Goal: Transaction & Acquisition: Purchase product/service

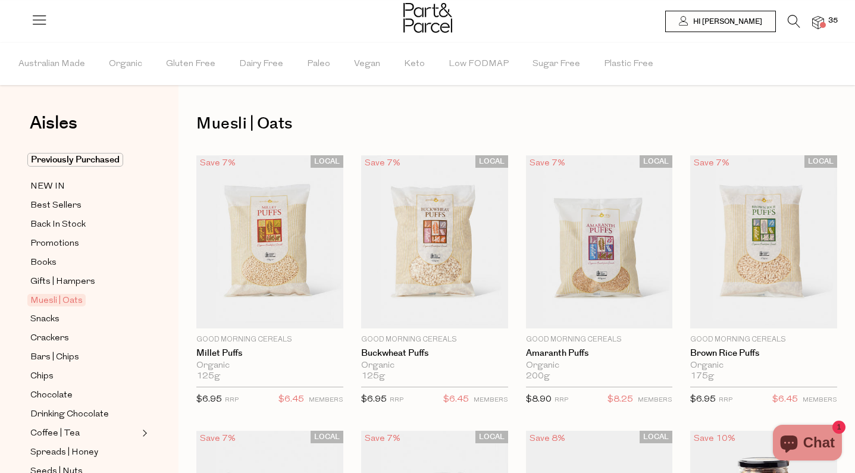
scroll to position [3336, 0]
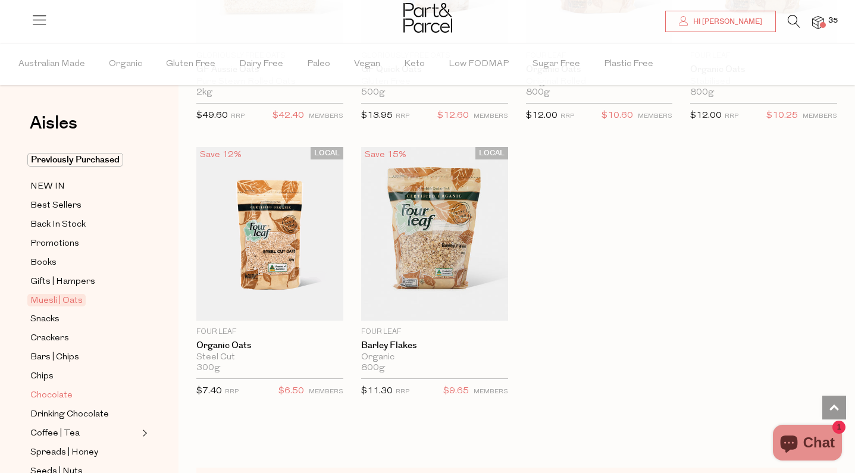
click at [58, 395] on span "Chocolate" at bounding box center [51, 396] width 42 height 14
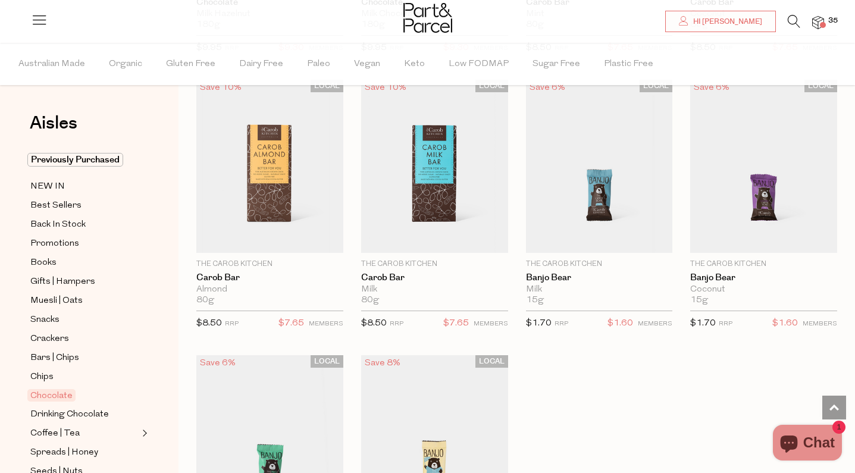
scroll to position [3154, 0]
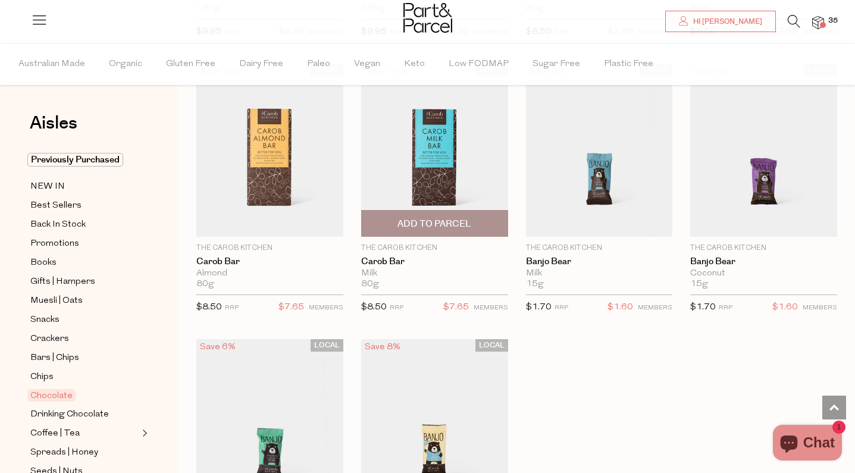
click at [459, 218] on span "Add To Parcel" at bounding box center [434, 224] width 74 height 12
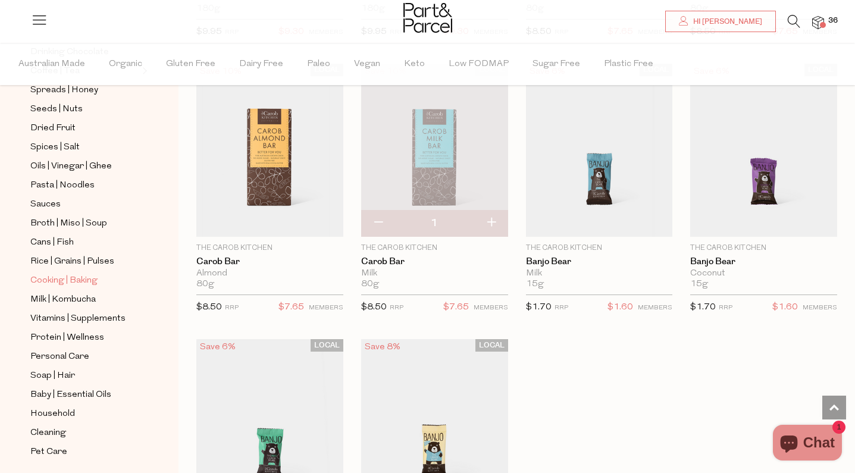
scroll to position [364, 0]
click at [79, 360] on span "Personal Care" at bounding box center [59, 356] width 59 height 14
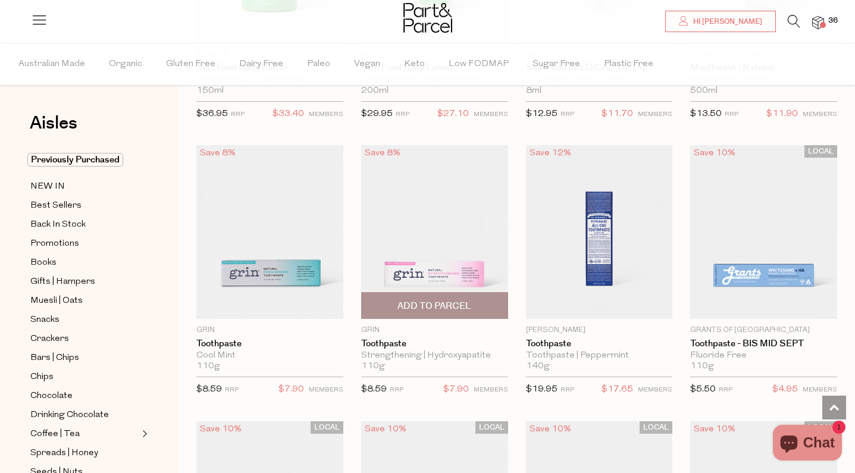
scroll to position [1115, 0]
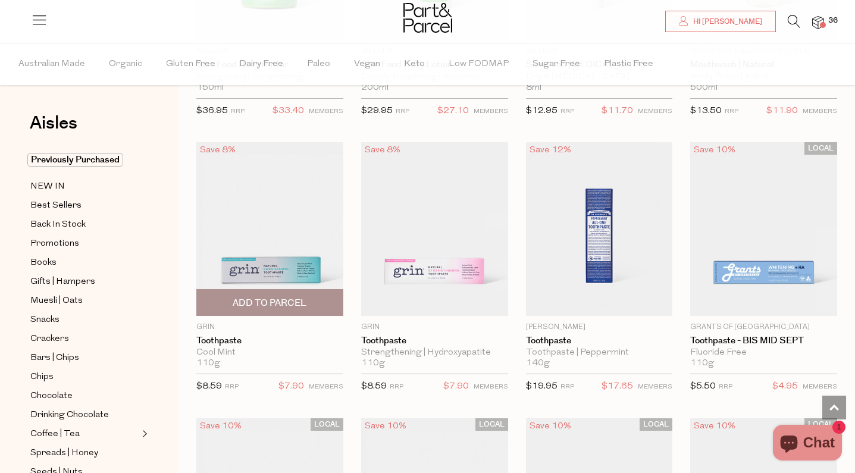
click at [287, 299] on span "Add To Parcel" at bounding box center [270, 303] width 74 height 12
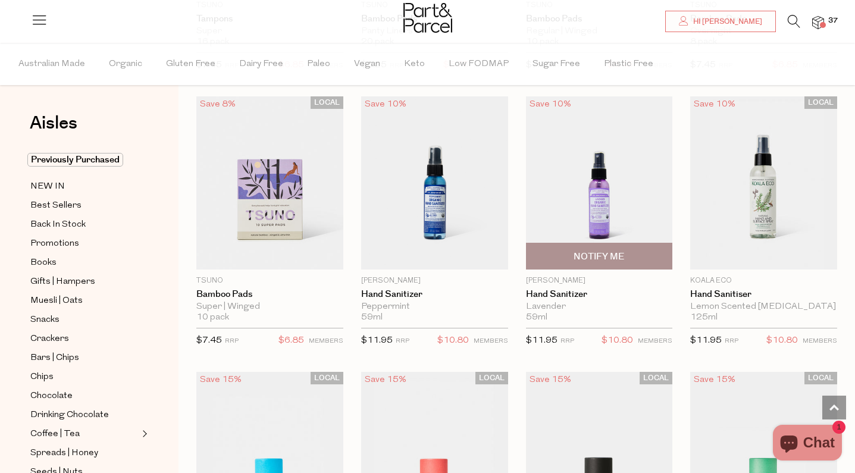
scroll to position [2804, 0]
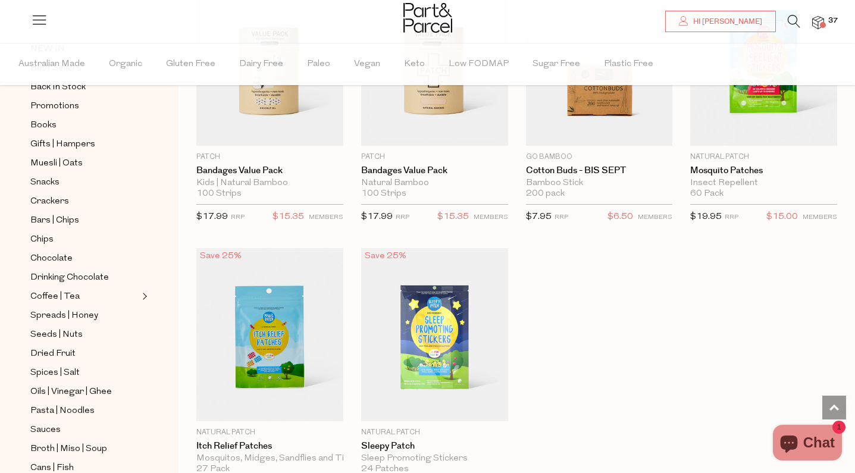
scroll to position [139, 0]
click at [67, 349] on span "Dried Fruit" at bounding box center [52, 352] width 45 height 14
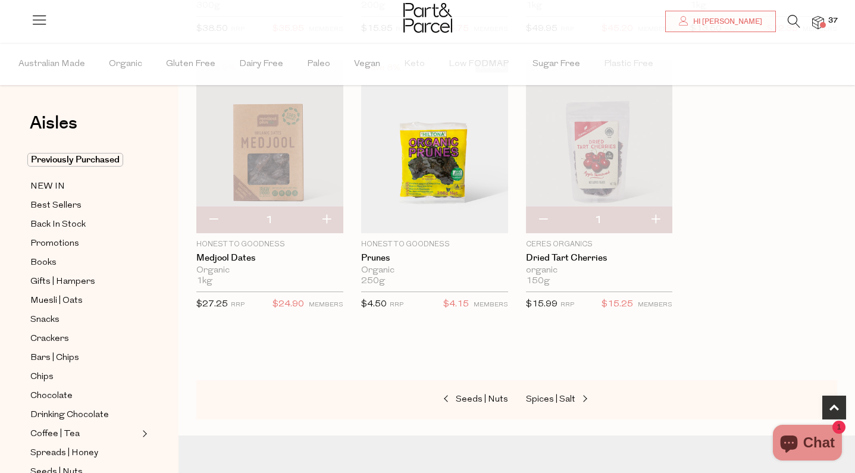
scroll to position [643, 0]
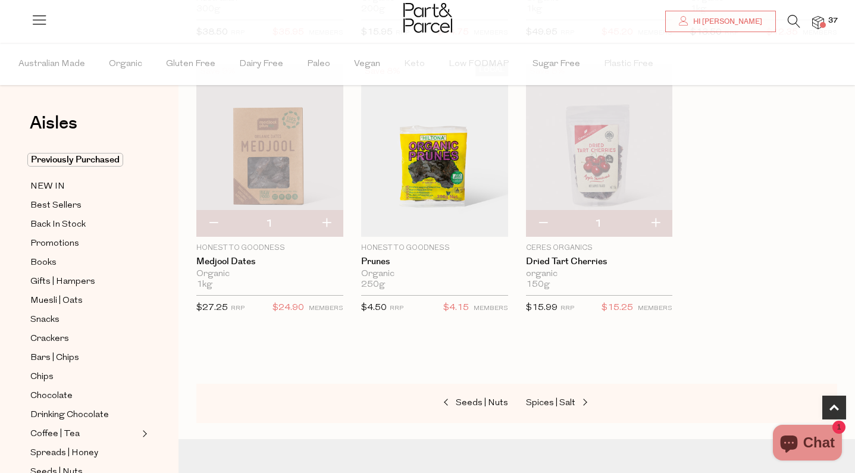
click at [327, 223] on button "button" at bounding box center [326, 224] width 34 height 26
type input "2"
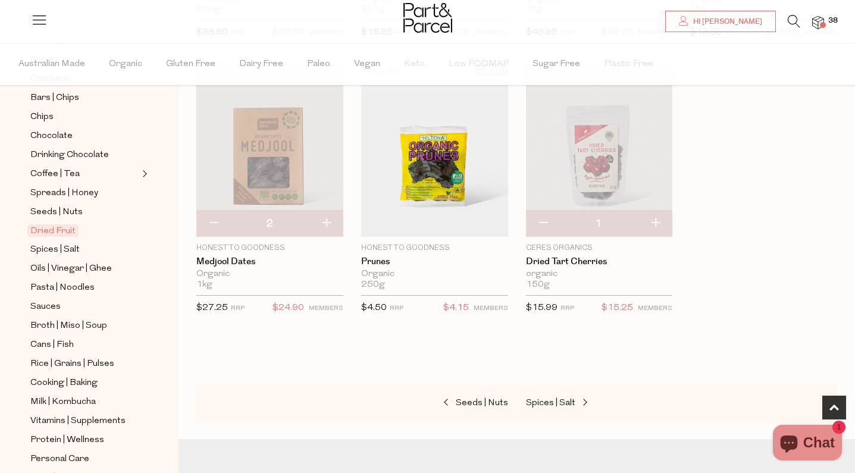
scroll to position [267, 0]
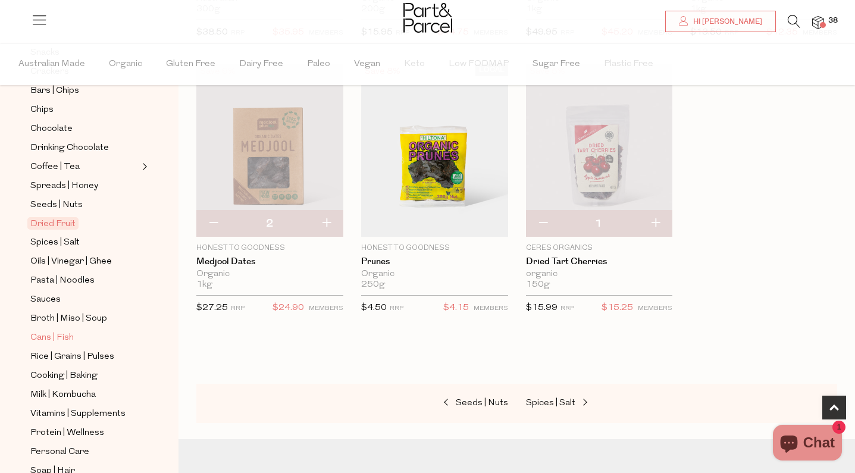
click at [54, 342] on span "Cans | Fish" at bounding box center [51, 338] width 43 height 14
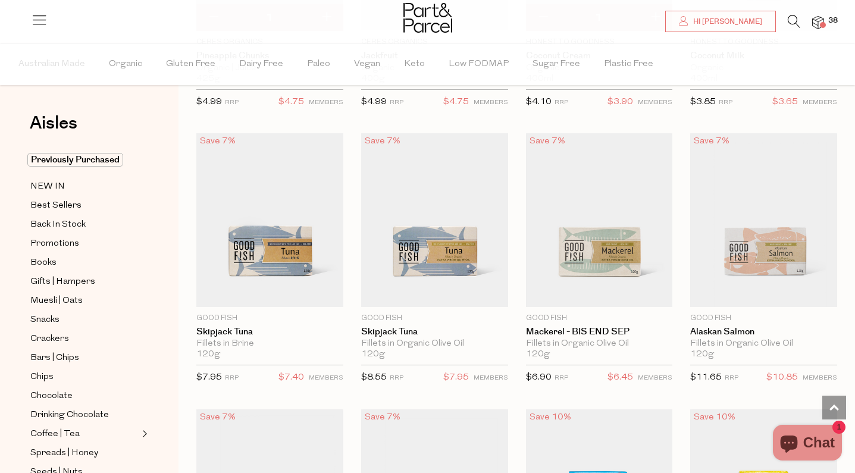
scroll to position [1132, 0]
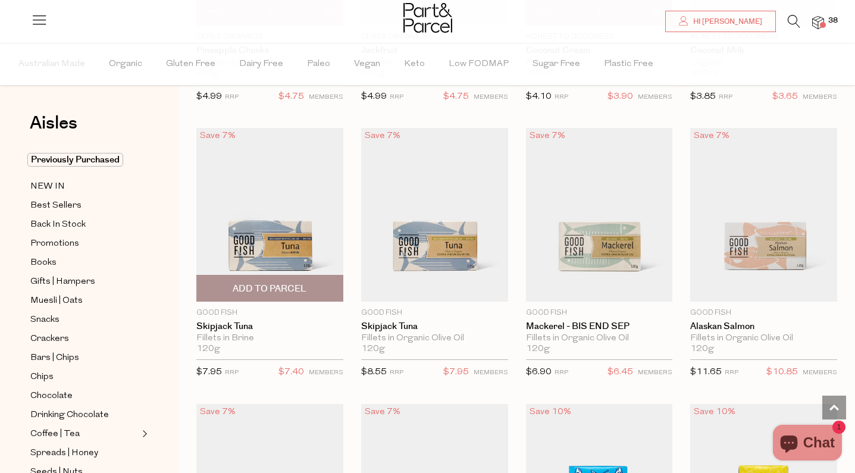
click at [317, 286] on span "Add To Parcel" at bounding box center [270, 289] width 140 height 26
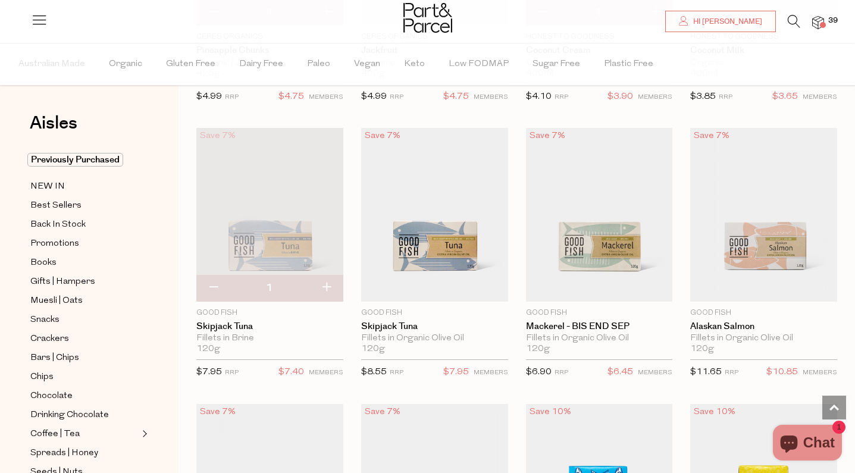
click at [322, 288] on button "button" at bounding box center [326, 288] width 34 height 26
type input "2"
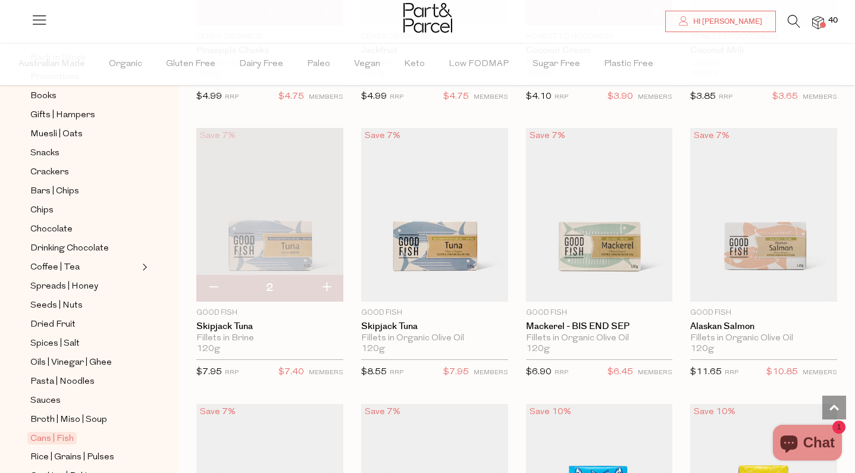
scroll to position [179, 0]
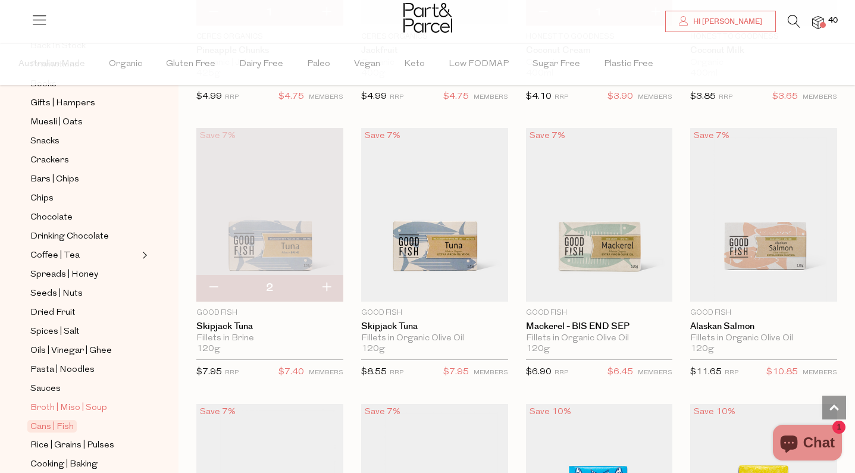
click at [55, 410] on span "Broth | Miso | Soup" at bounding box center [68, 408] width 77 height 14
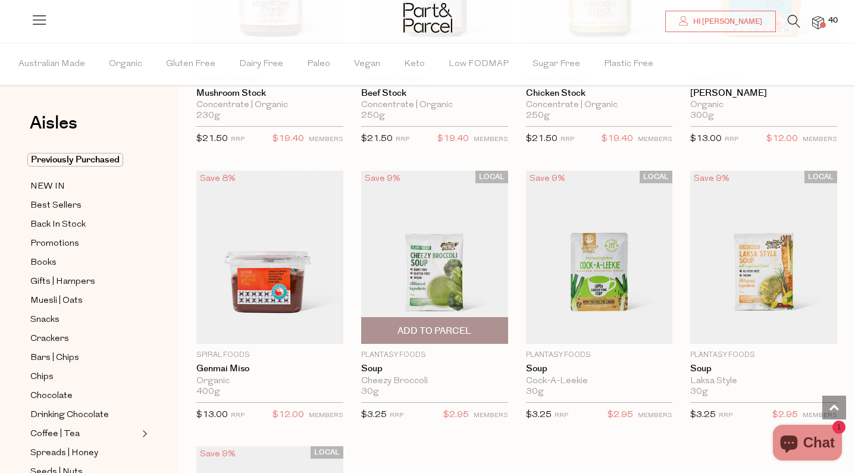
scroll to position [1915, 0]
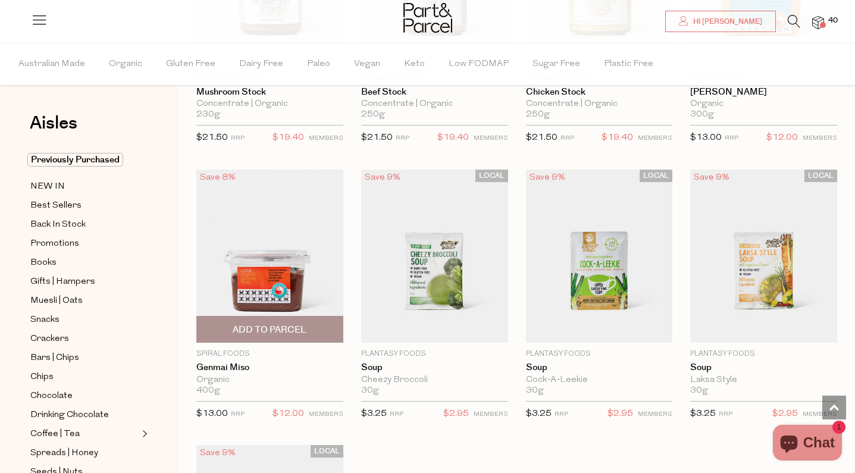
click at [279, 325] on span "Add To Parcel" at bounding box center [270, 330] width 74 height 12
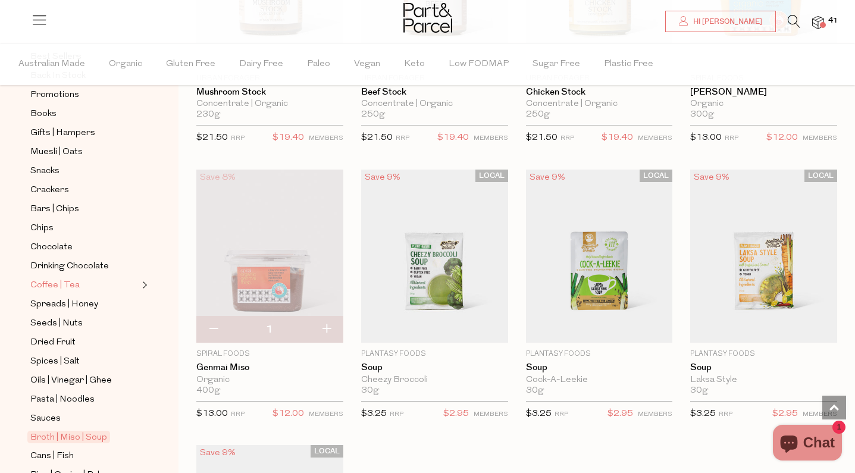
scroll to position [153, 0]
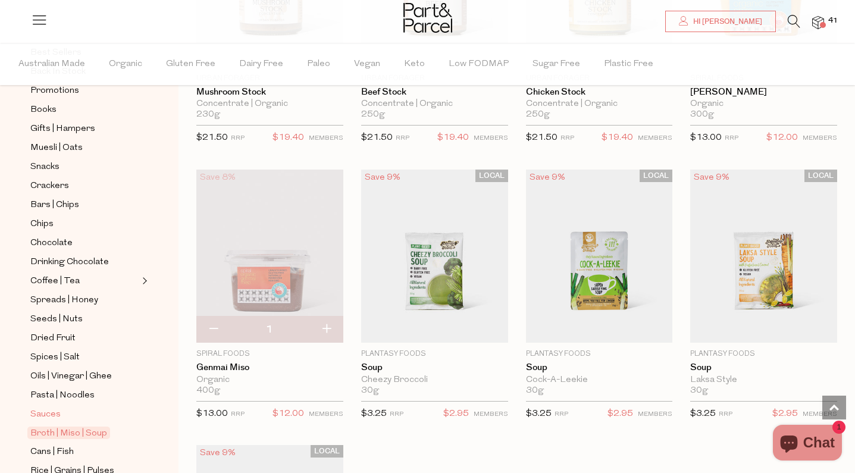
click at [60, 416] on span "Sauces" at bounding box center [45, 415] width 30 height 14
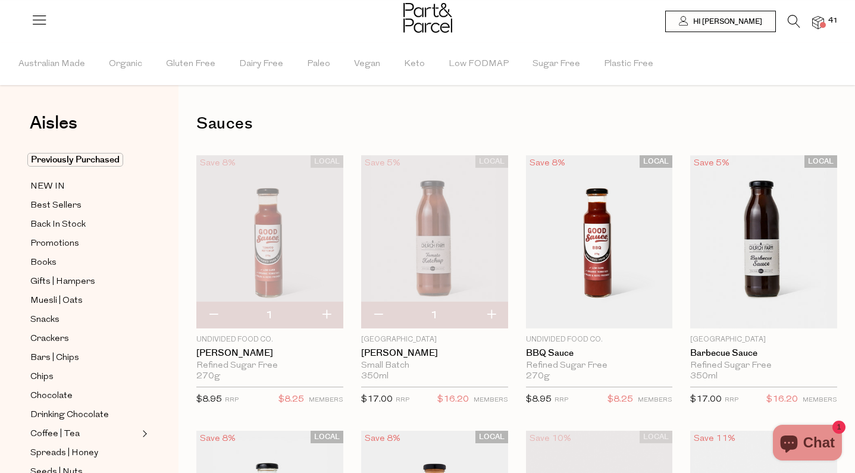
type input "2"
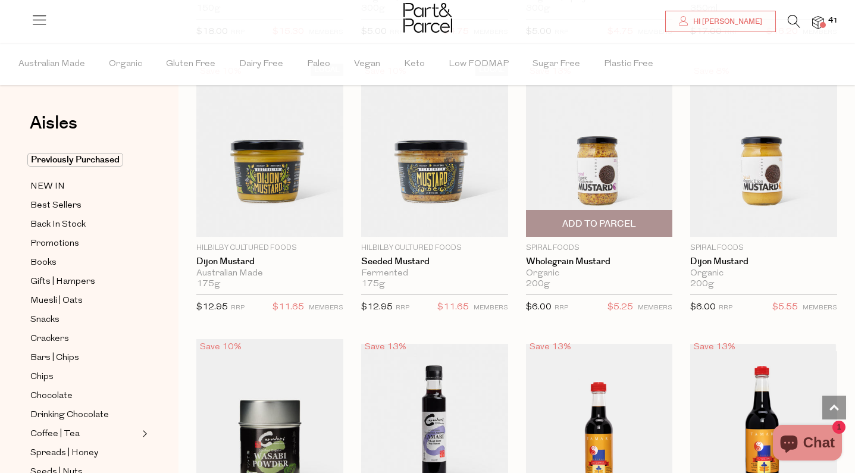
scroll to position [2859, 0]
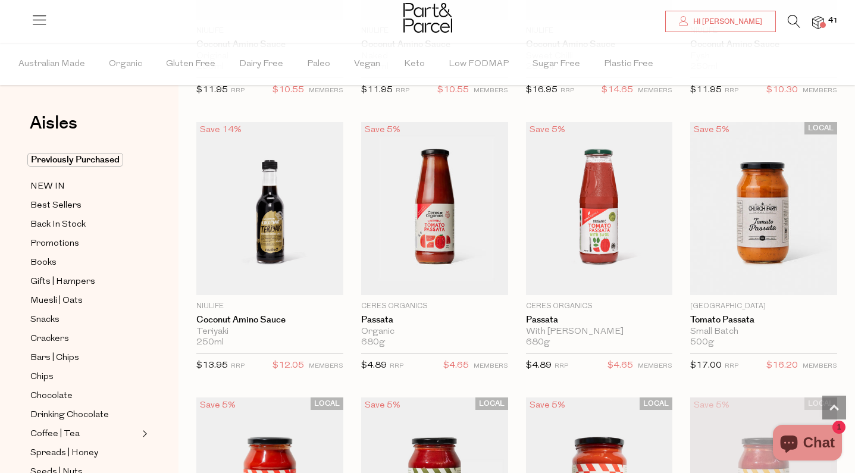
scroll to position [3914, 0]
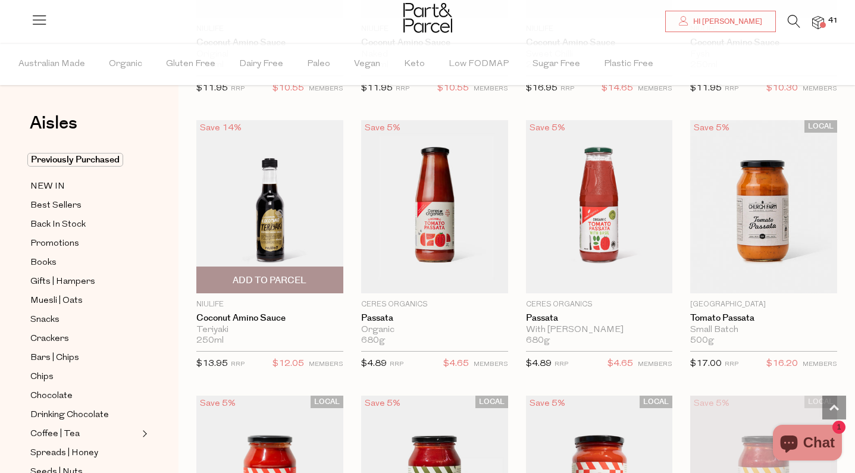
click at [264, 267] on span "Add To Parcel" at bounding box center [270, 280] width 140 height 26
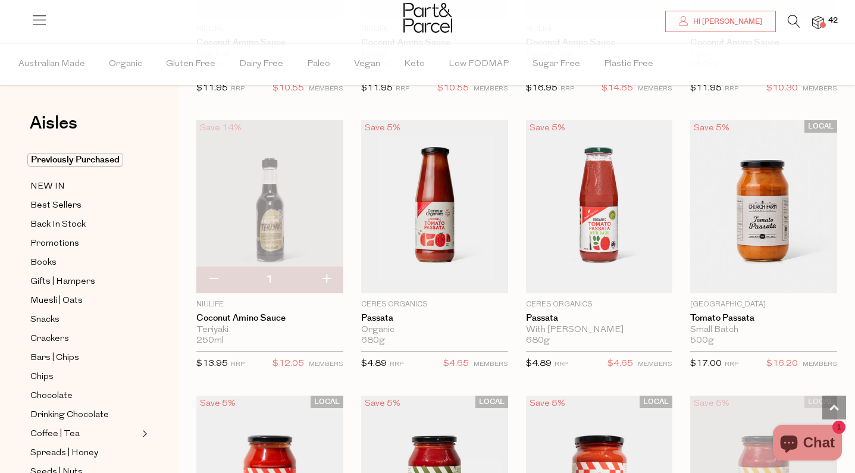
click at [324, 270] on button "button" at bounding box center [326, 280] width 34 height 26
type input "2"
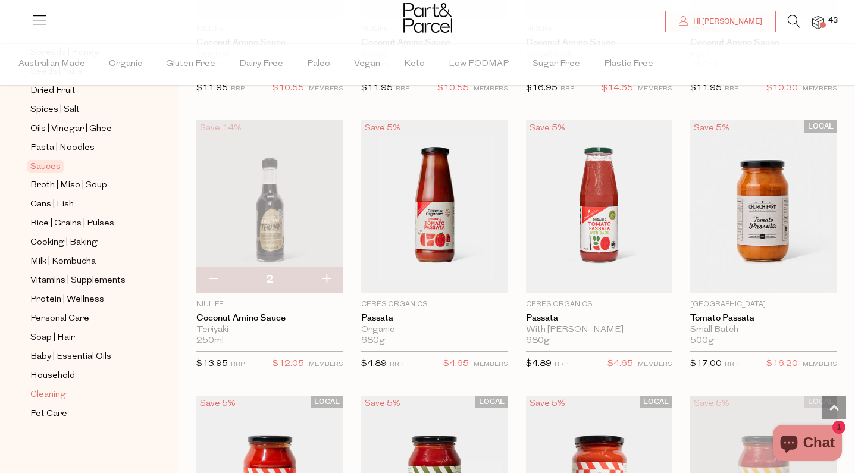
scroll to position [400, 0]
click at [53, 396] on span "Cleaning" at bounding box center [48, 395] width 36 height 14
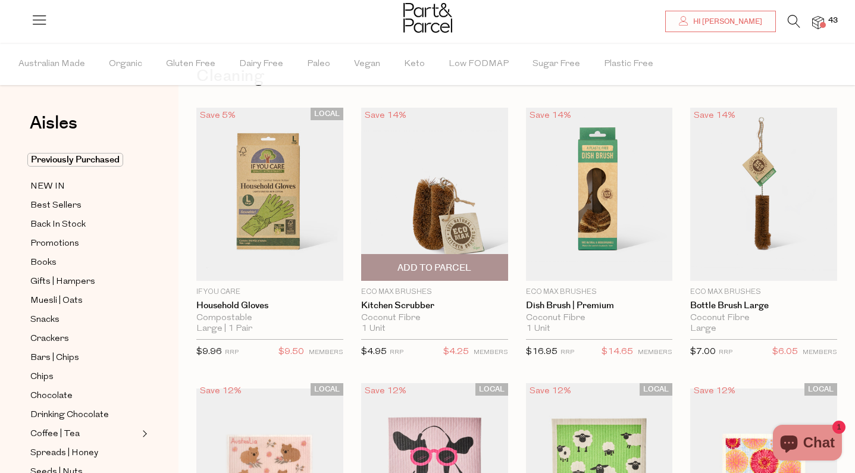
scroll to position [60, 0]
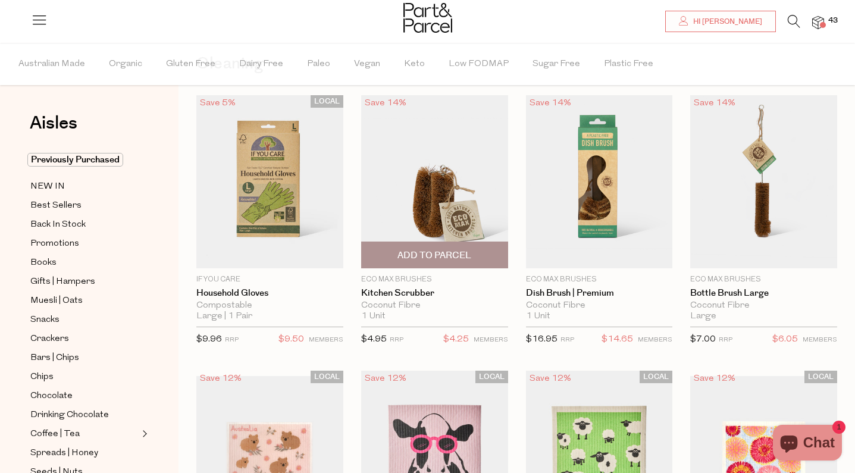
click at [459, 252] on span "Add To Parcel" at bounding box center [434, 255] width 74 height 12
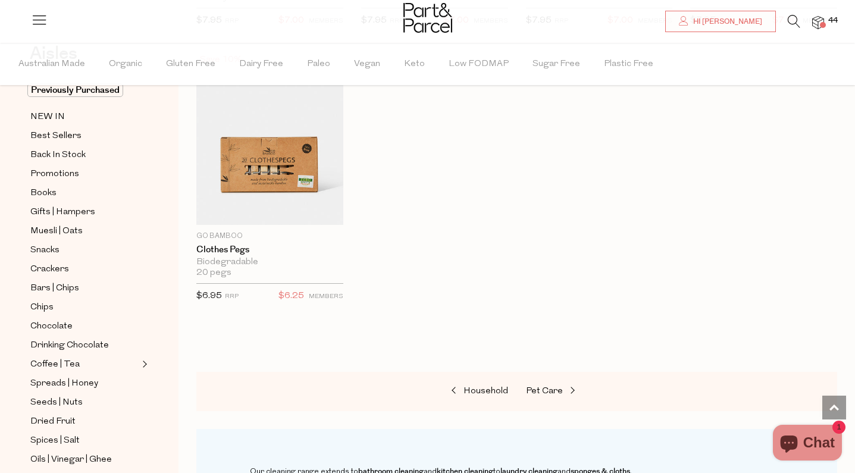
scroll to position [963, 0]
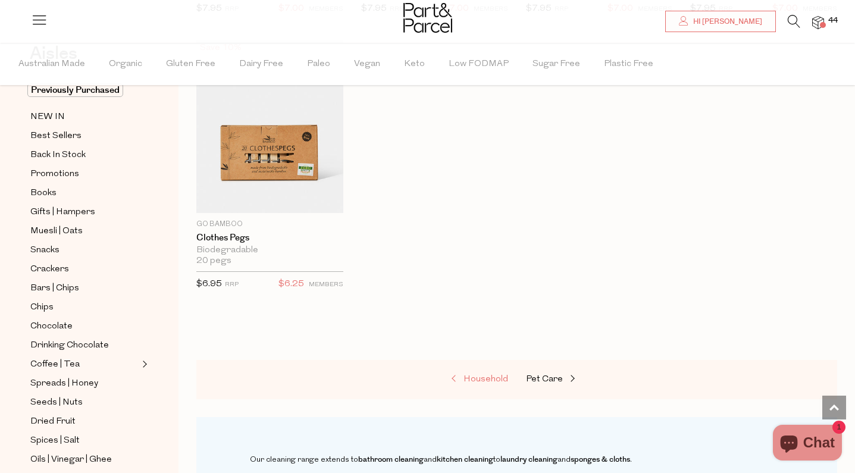
click at [489, 375] on span "Household" at bounding box center [486, 379] width 45 height 9
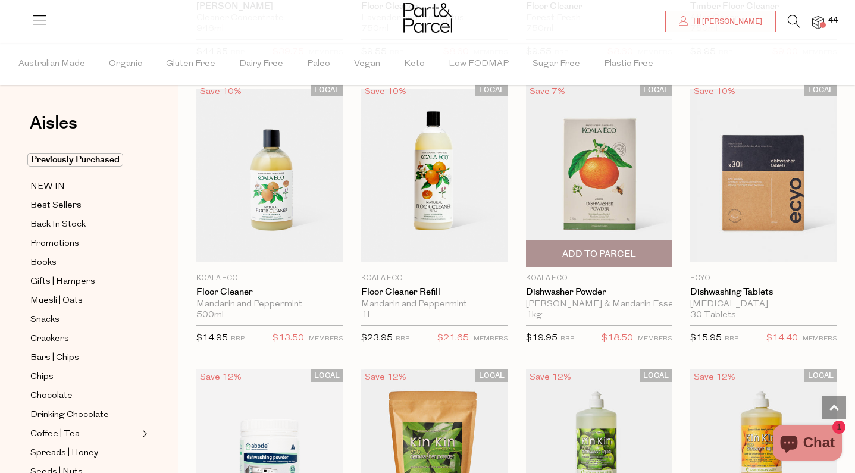
scroll to position [1729, 0]
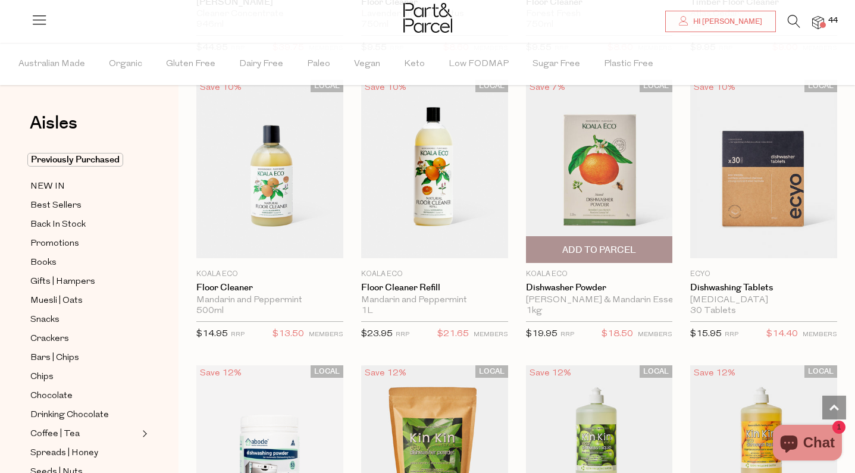
click at [596, 248] on span "Add To Parcel" at bounding box center [599, 250] width 74 height 12
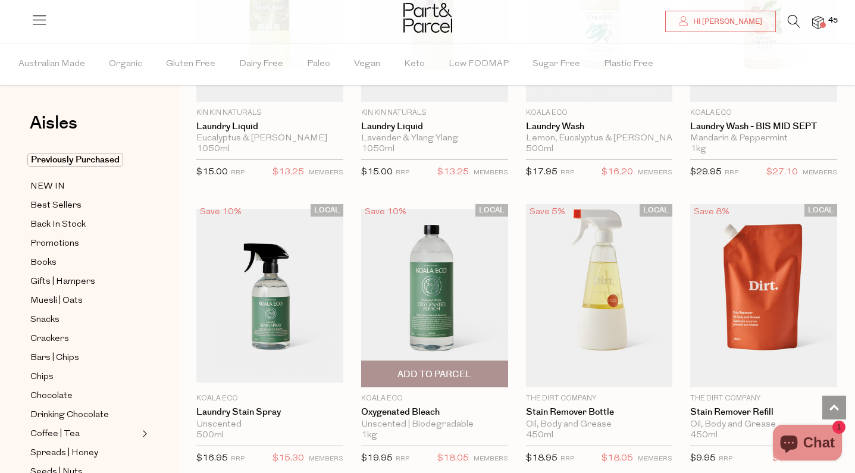
scroll to position [3023, 0]
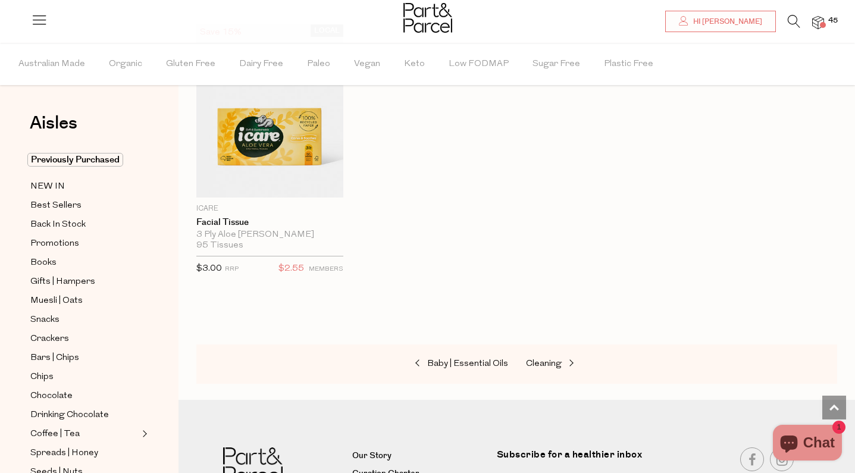
scroll to position [5721, 0]
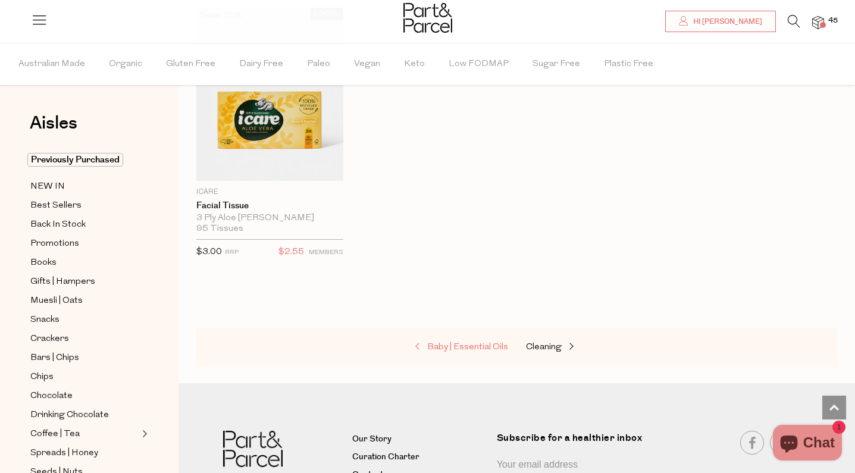
click at [469, 343] on span "Baby | Essential Oils" at bounding box center [467, 347] width 81 height 9
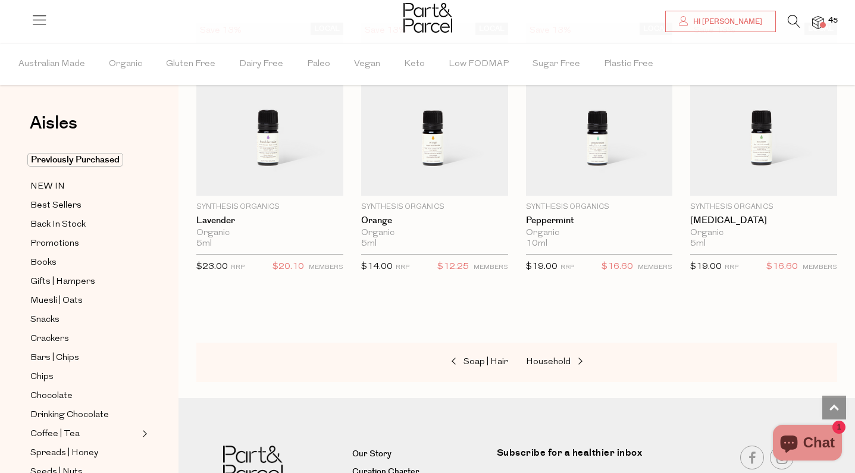
scroll to position [963, 0]
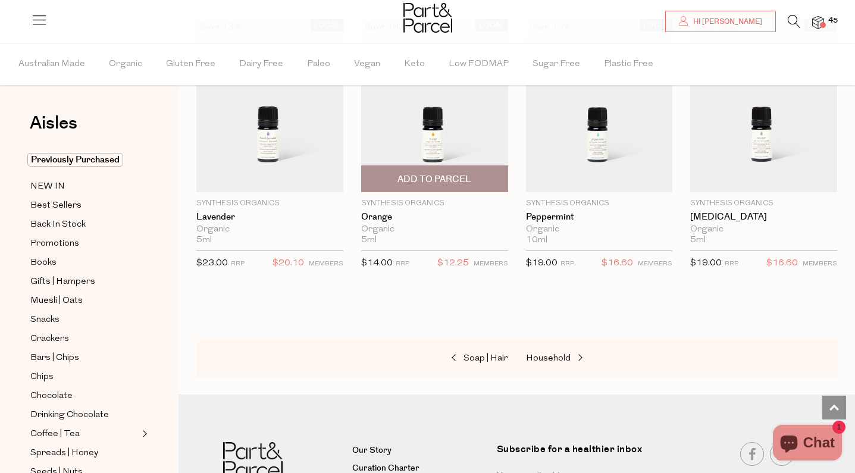
click at [444, 179] on span "Add To Parcel" at bounding box center [434, 179] width 74 height 12
click at [437, 134] on img at bounding box center [434, 105] width 147 height 173
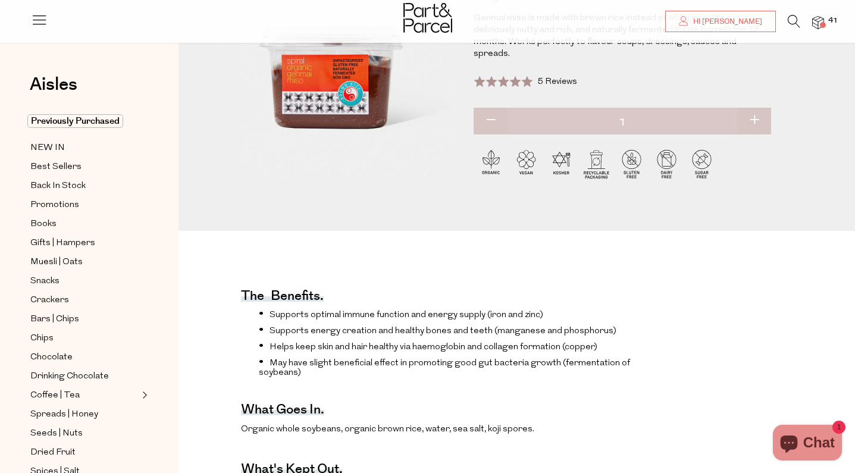
scroll to position [303, 0]
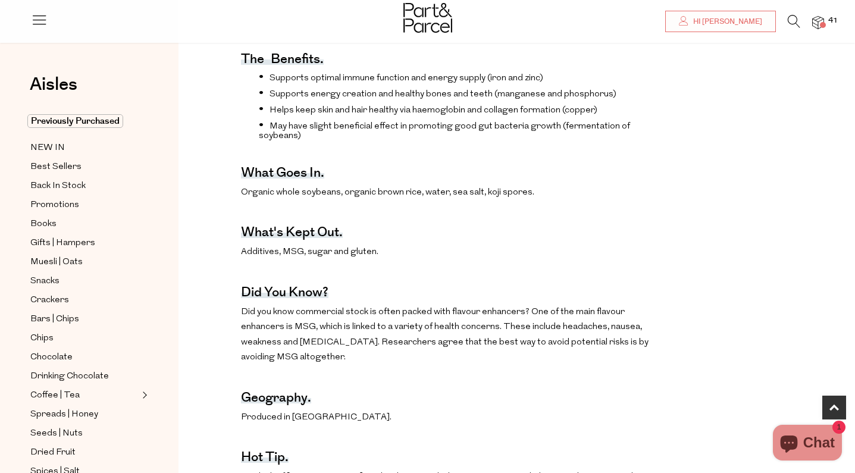
scroll to position [421, 0]
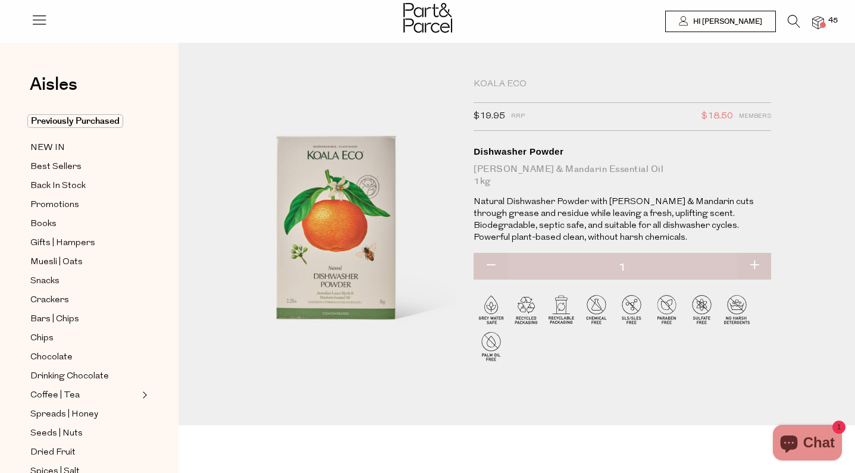
click at [486, 264] on button "button" at bounding box center [491, 266] width 34 height 26
type input "0"
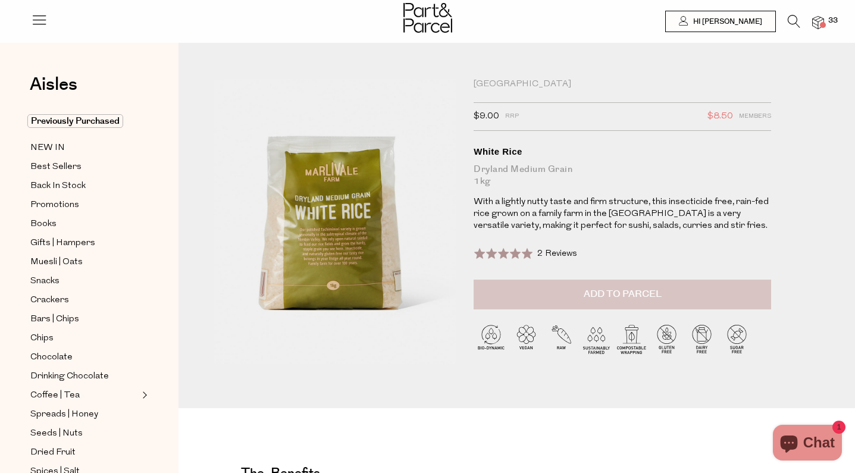
click at [581, 293] on button "Add to Parcel" at bounding box center [623, 295] width 298 height 30
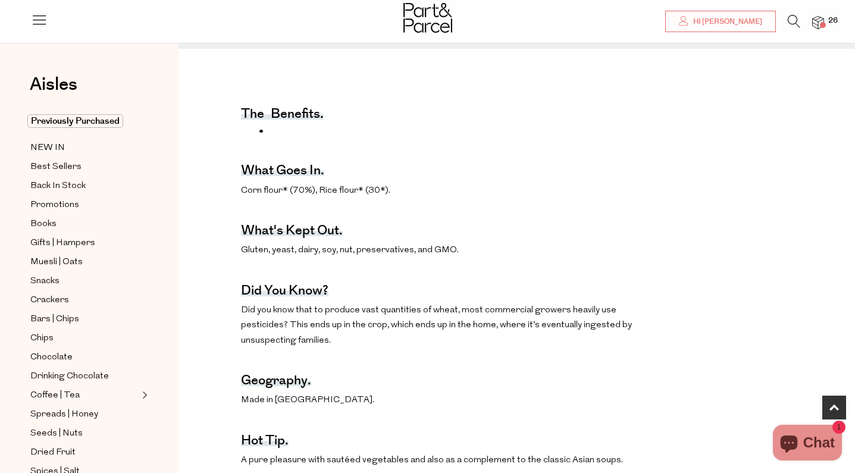
scroll to position [378, 0]
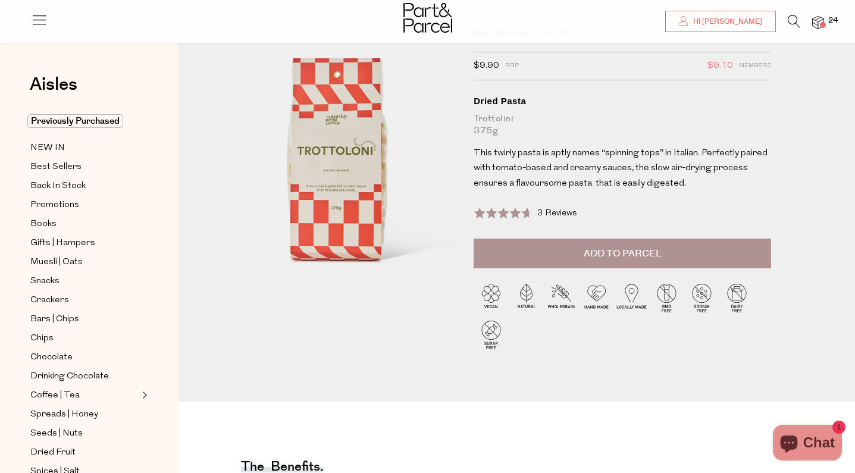
scroll to position [55, 0]
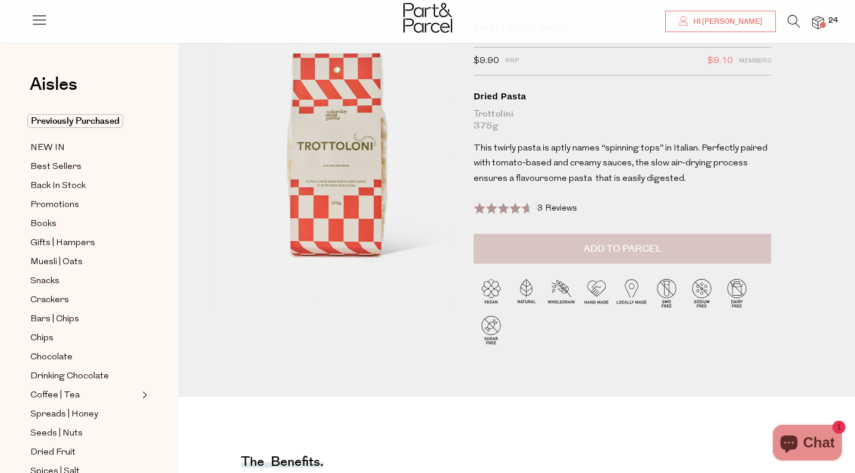
click at [570, 239] on button "Add to Parcel" at bounding box center [623, 249] width 298 height 30
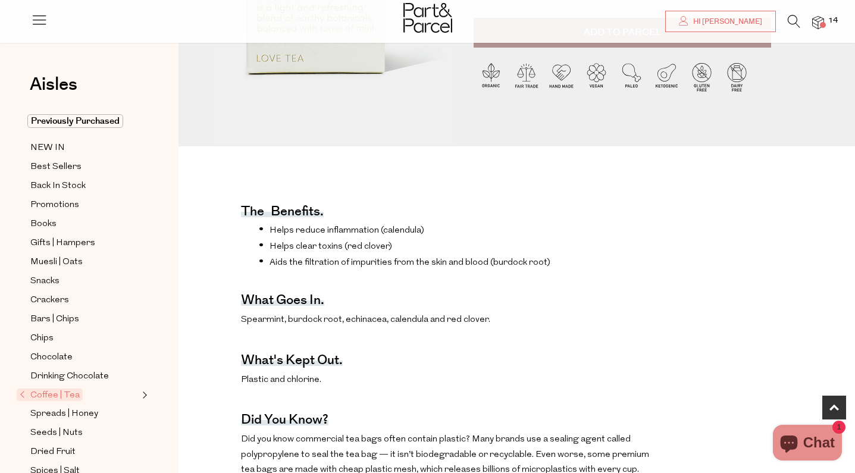
scroll to position [263, 0]
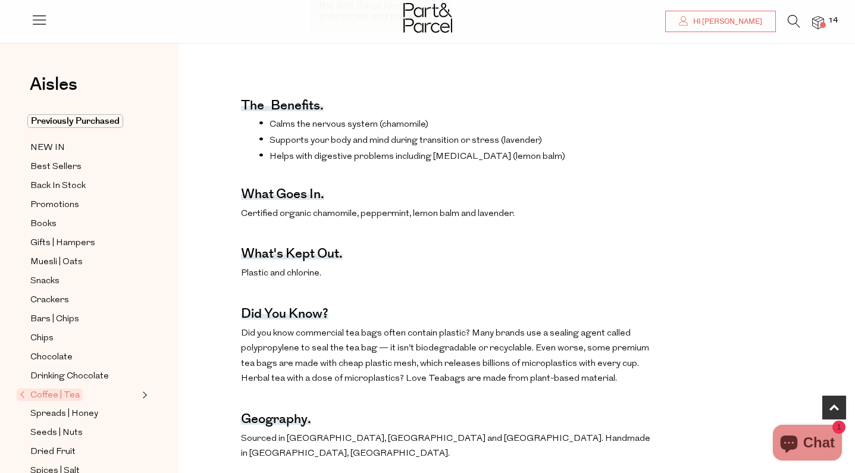
scroll to position [454, 0]
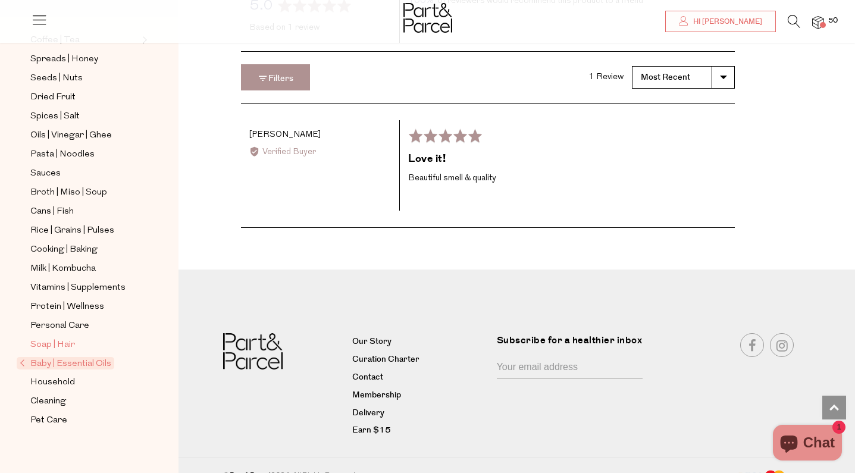
scroll to position [329, 0]
click at [61, 338] on span "Soap | Hair" at bounding box center [52, 345] width 45 height 14
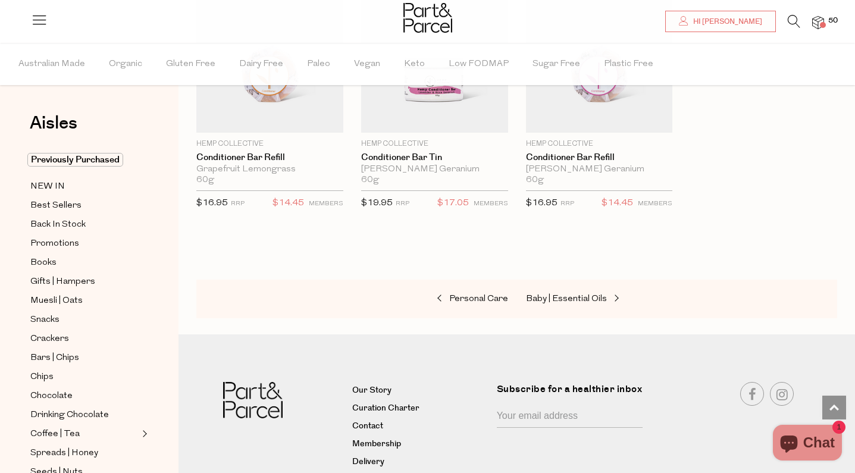
scroll to position [3228, 0]
click at [483, 294] on span "Personal Care" at bounding box center [478, 298] width 59 height 9
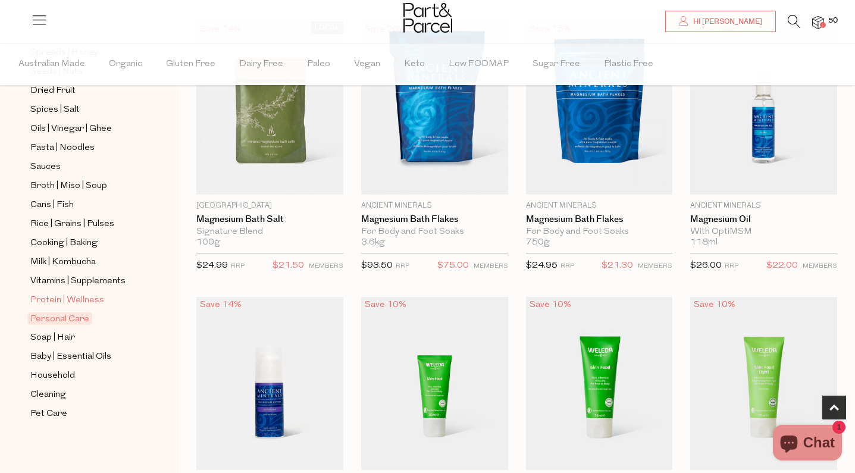
scroll to position [400, 0]
click at [85, 297] on span "Protein | Wellness" at bounding box center [67, 300] width 74 height 14
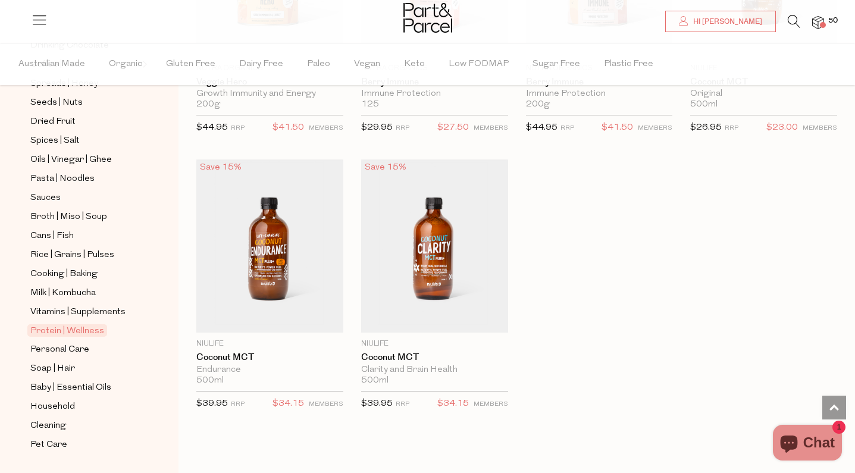
scroll to position [371, 0]
click at [821, 20] on img at bounding box center [818, 23] width 12 height 14
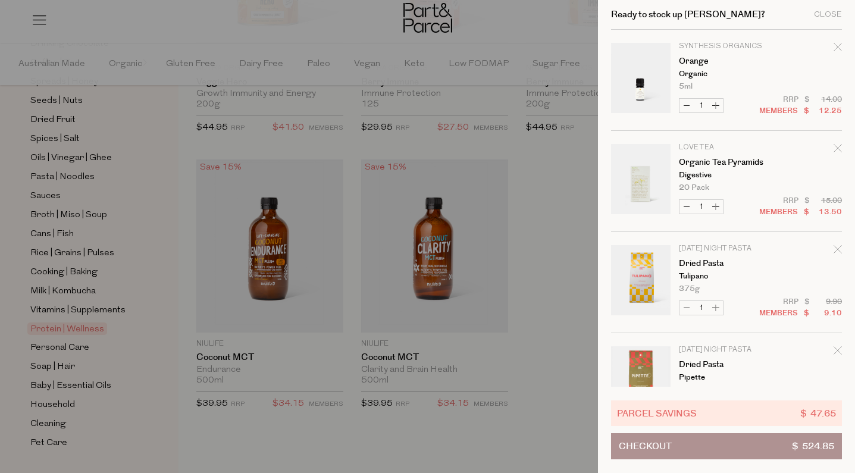
click at [834, 42] on div "Remove Orange" at bounding box center [838, 49] width 8 height 16
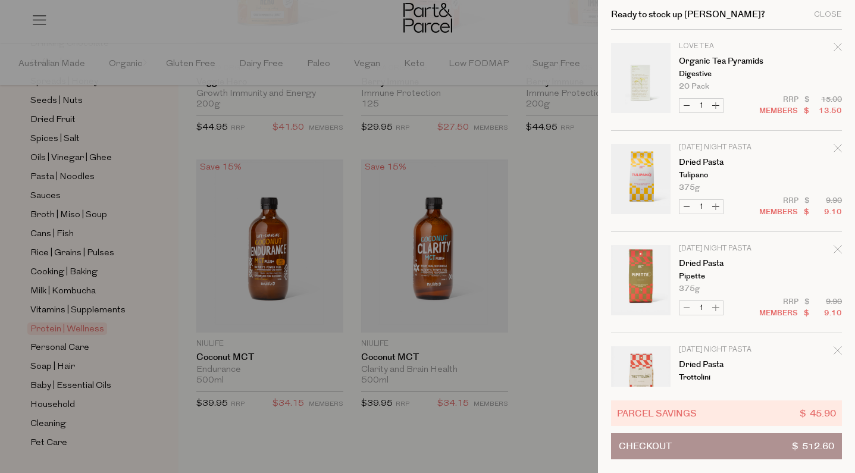
scroll to position [0, 0]
click at [837, 249] on icon "Remove Dried Pasta" at bounding box center [838, 249] width 8 height 8
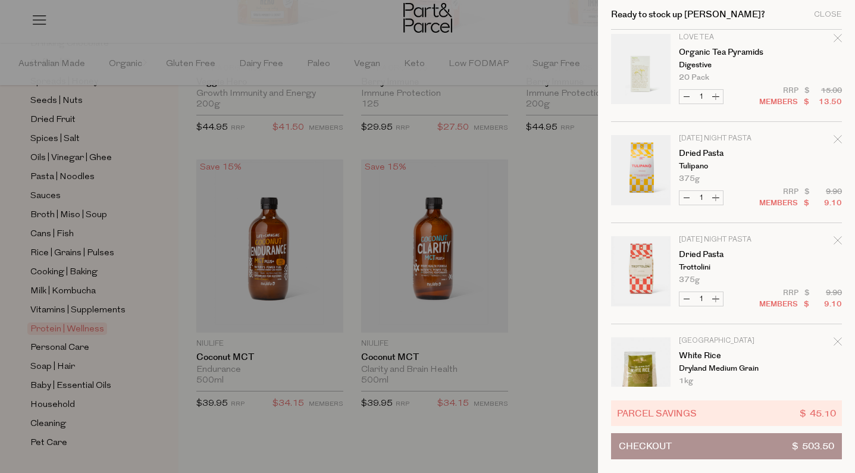
click at [840, 239] on icon "Remove Dried Pasta" at bounding box center [838, 240] width 8 height 8
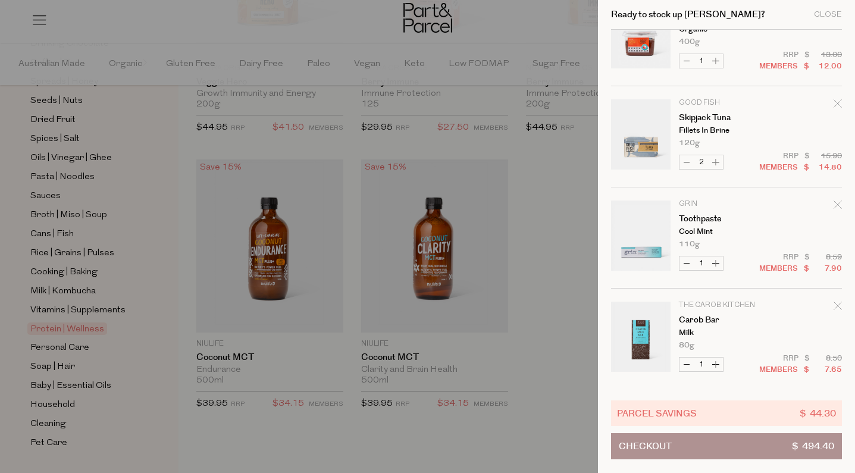
scroll to position [550, 0]
click at [79, 227] on div at bounding box center [427, 236] width 855 height 473
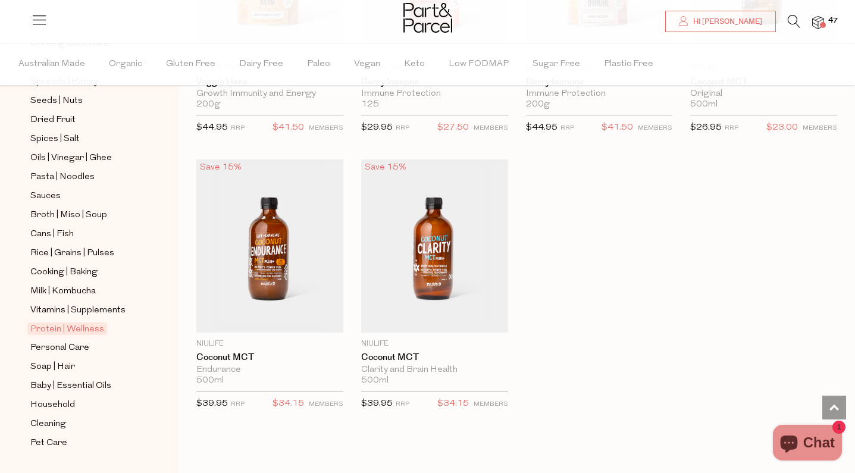
click at [62, 234] on span "Cans | Fish" at bounding box center [51, 234] width 43 height 14
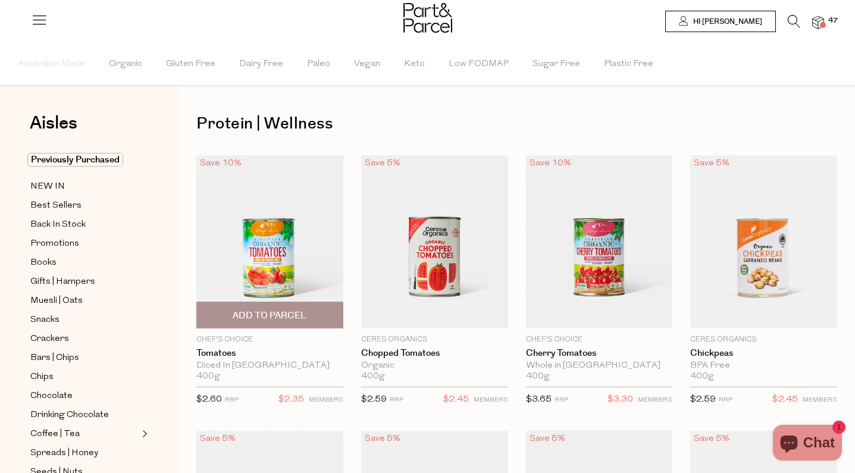
type input "2"
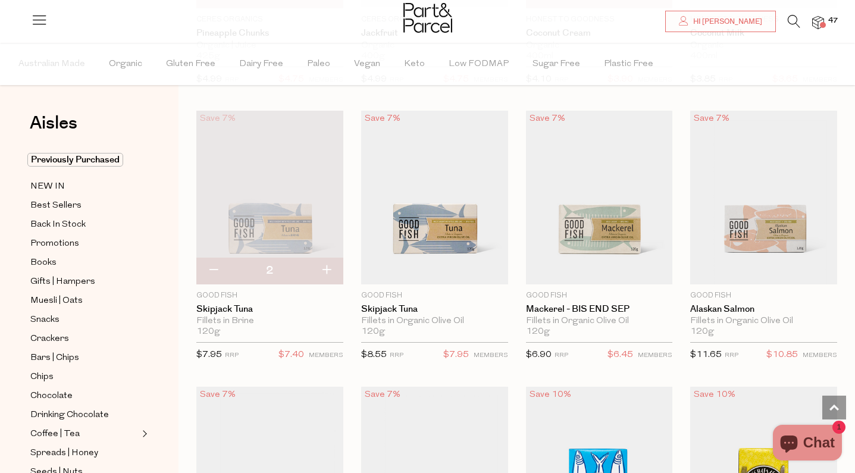
scroll to position [1148, 0]
click at [818, 23] on img at bounding box center [818, 23] width 12 height 14
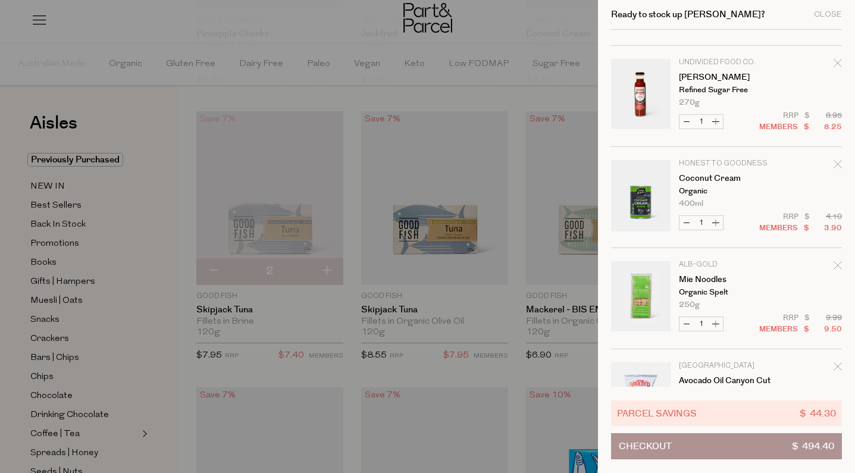
scroll to position [3828, 0]
click at [840, 63] on icon "Remove Tomato Ketchup" at bounding box center [838, 62] width 8 height 8
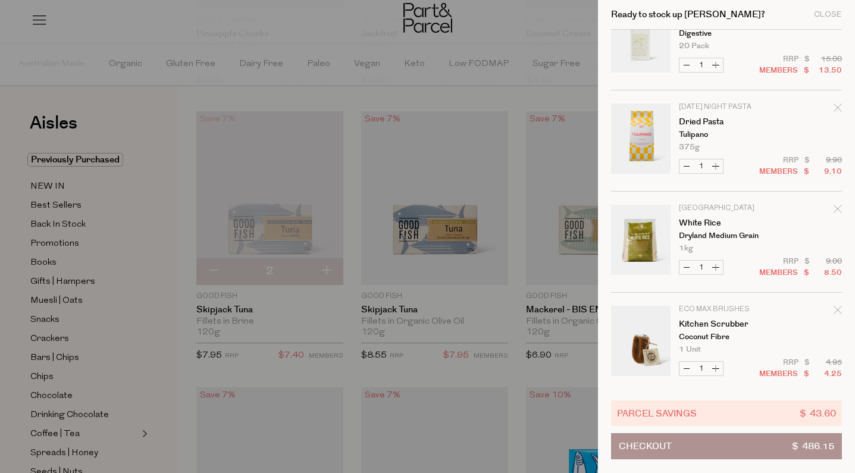
scroll to position [40, 0]
click at [837, 209] on icon "Remove White Rice" at bounding box center [838, 209] width 8 height 8
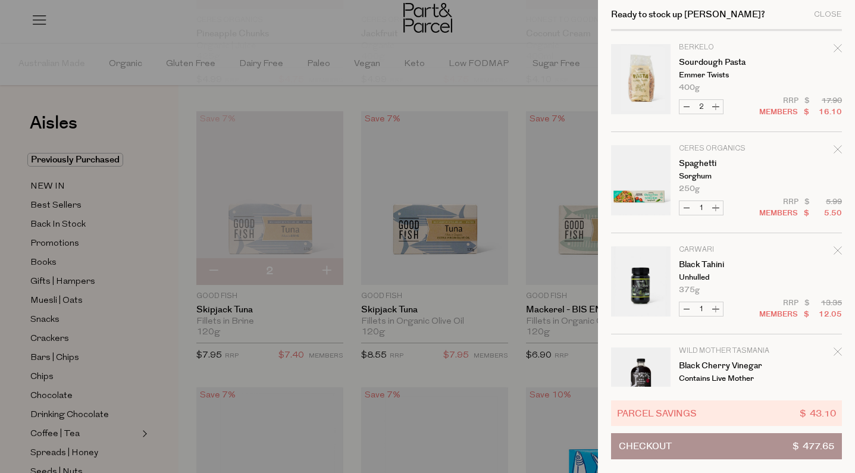
scroll to position [1606, 0]
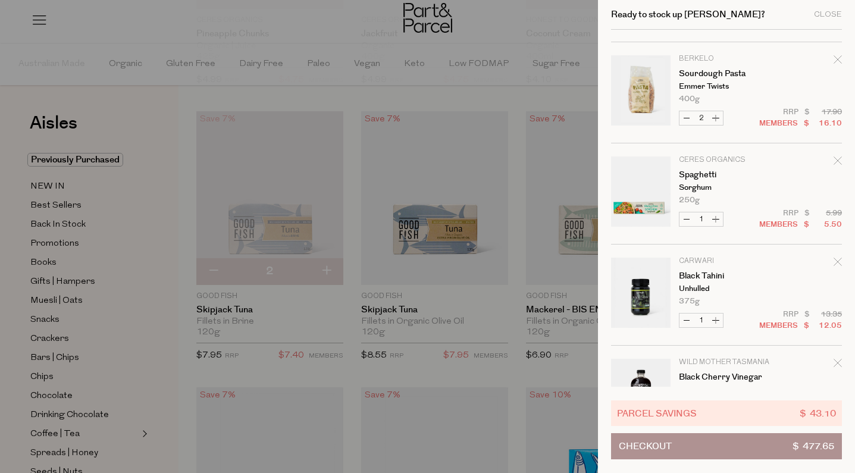
click at [715, 218] on button "Increase Spaghetti" at bounding box center [716, 219] width 14 height 14
type input "2"
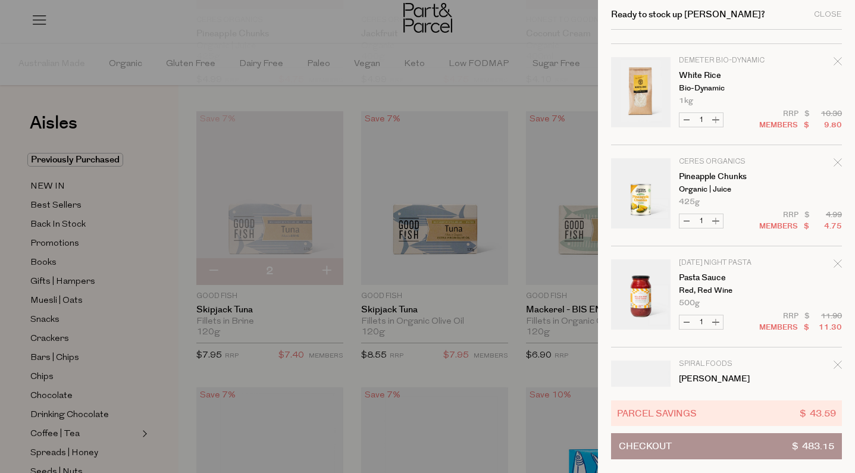
scroll to position [893, 0]
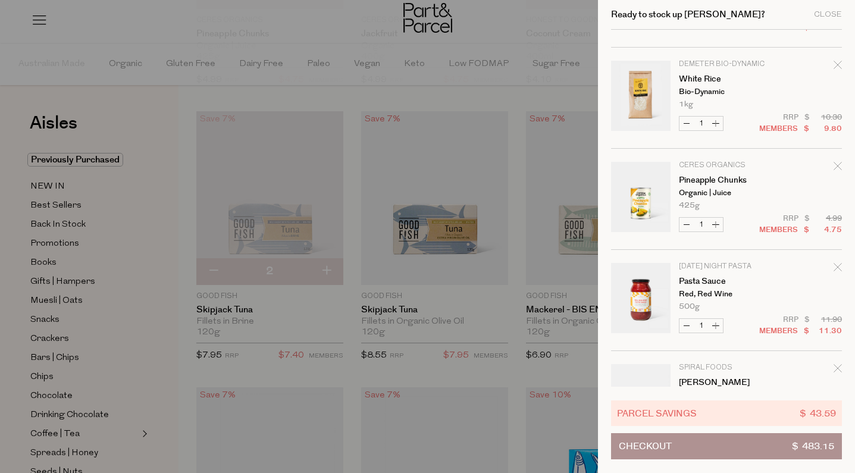
click at [89, 305] on div at bounding box center [427, 236] width 855 height 473
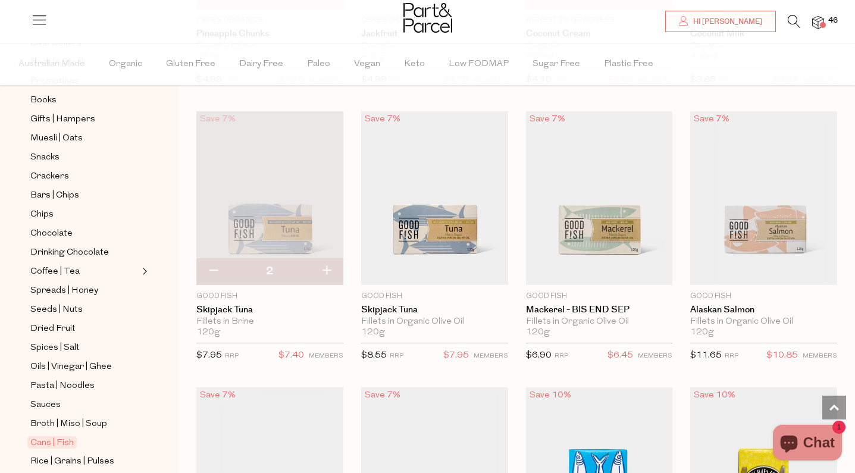
scroll to position [164, 0]
click at [51, 397] on span "Sauces" at bounding box center [45, 404] width 30 height 14
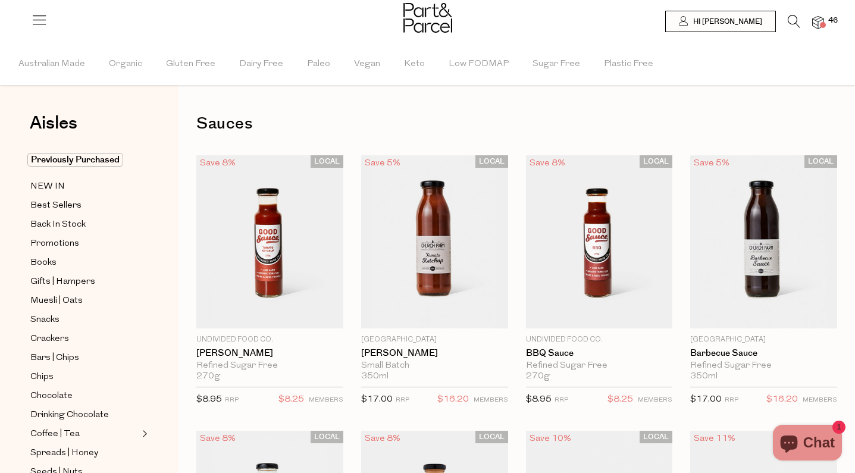
type input "2"
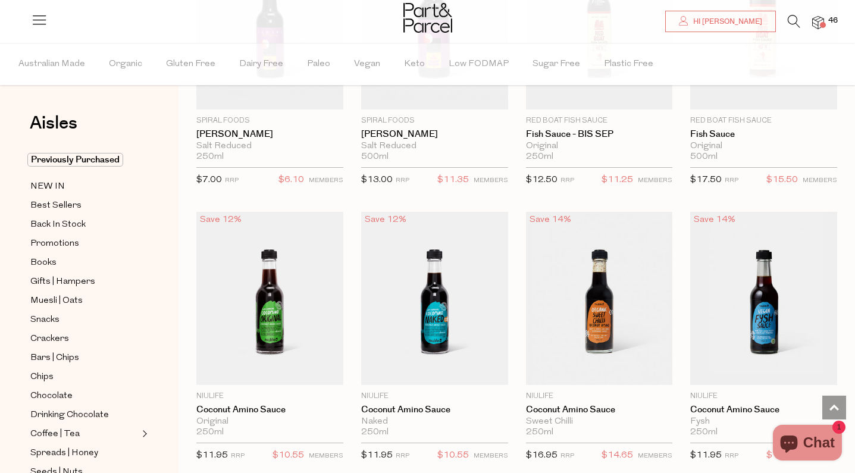
type input "2"
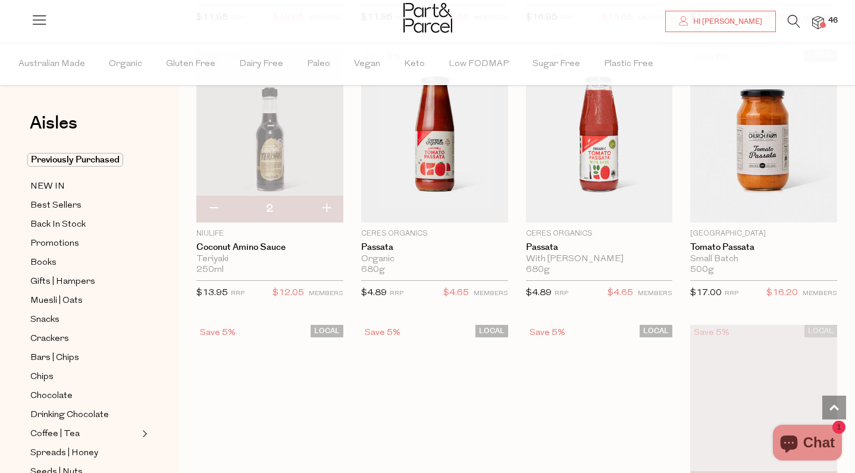
scroll to position [4153, 0]
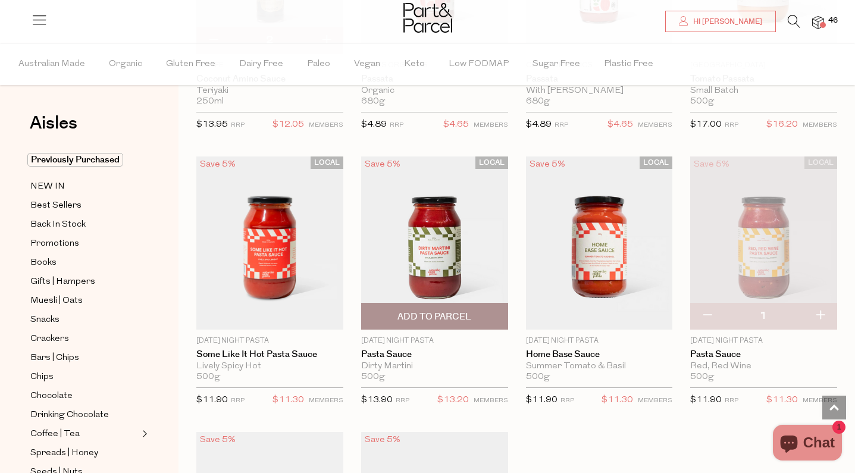
click at [442, 311] on span "Add To Parcel" at bounding box center [434, 317] width 74 height 12
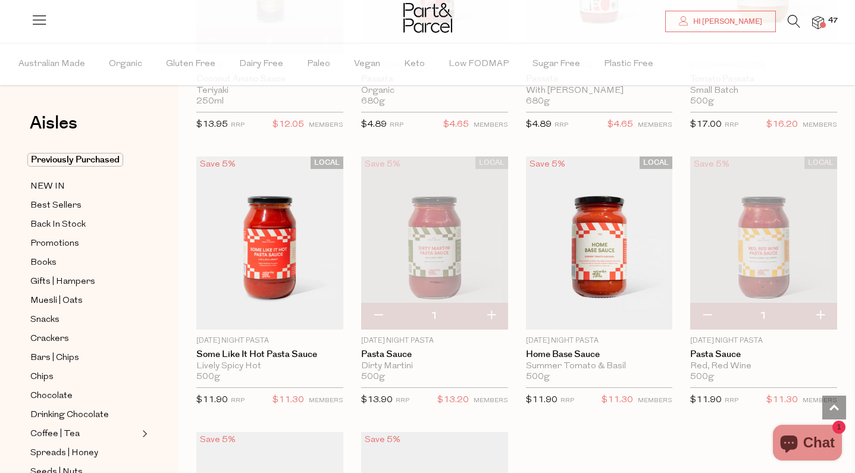
click at [709, 311] on button "button" at bounding box center [707, 316] width 34 height 26
type input "0"
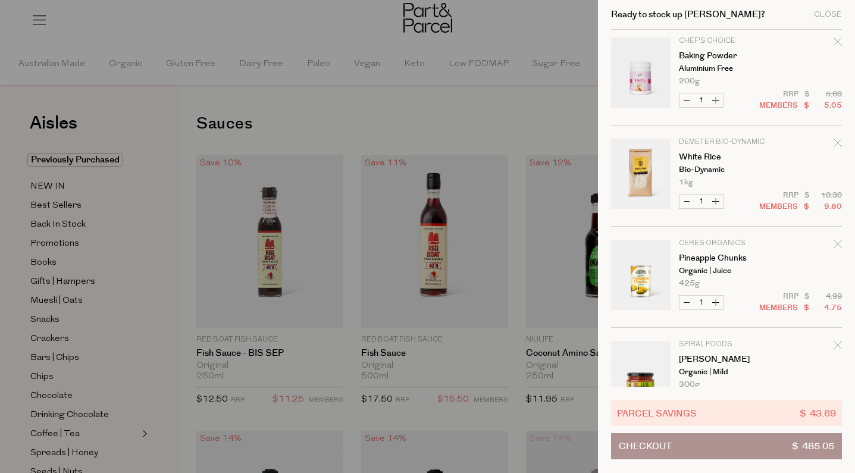
scroll to position [917, 0]
click at [834, 141] on icon "Remove White Rice" at bounding box center [838, 141] width 8 height 8
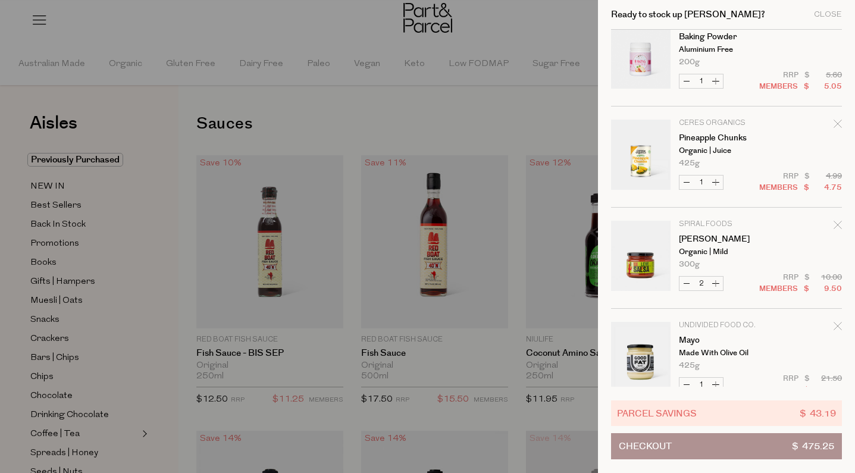
scroll to position [940, 0]
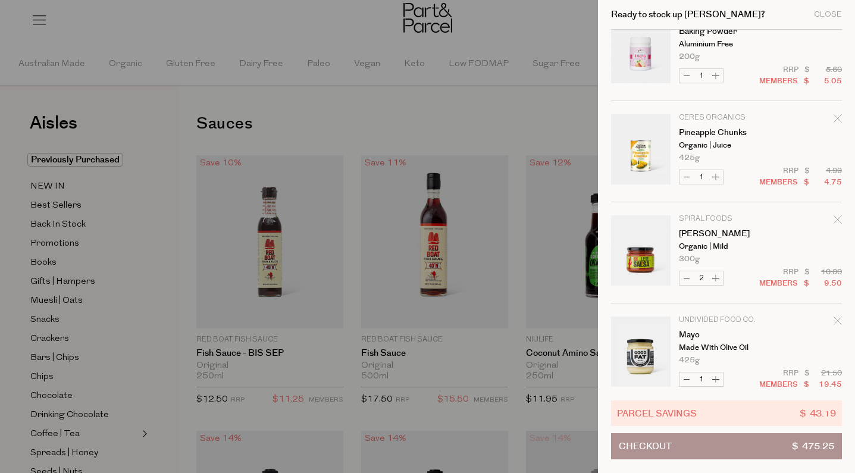
click at [836, 119] on icon "Remove Pineapple Chunks" at bounding box center [838, 118] width 8 height 8
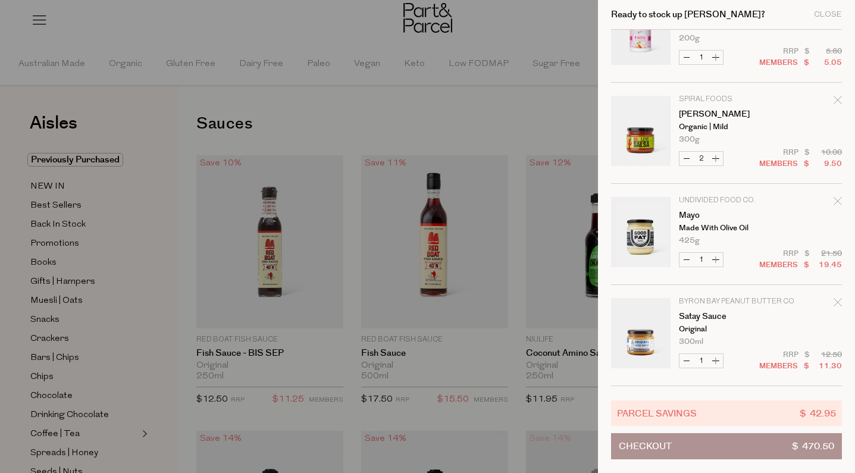
scroll to position [966, 0]
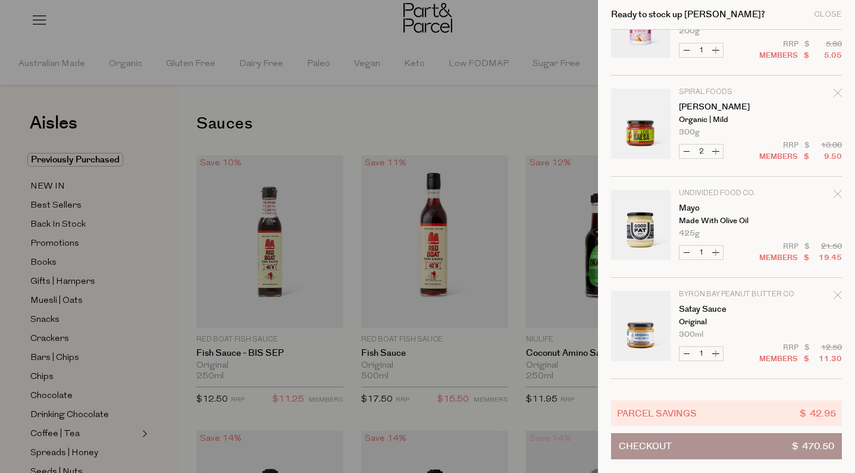
click at [687, 151] on button "Decrease Leve Salsa" at bounding box center [687, 152] width 14 height 14
type input "1"
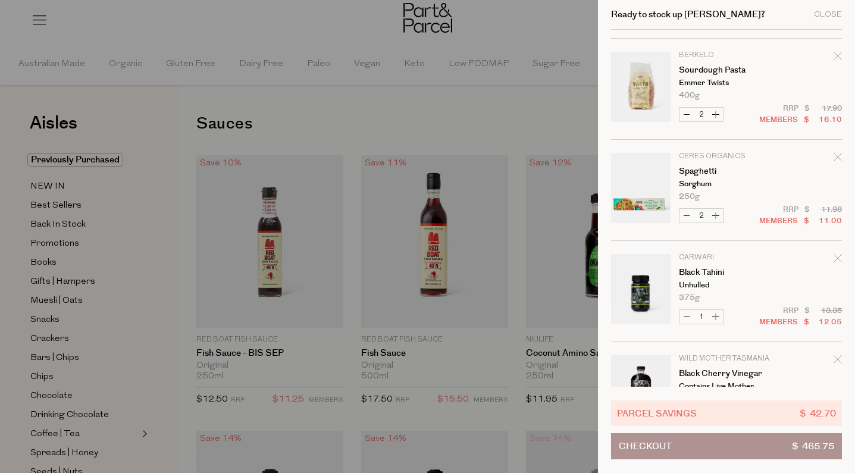
scroll to position [1397, 0]
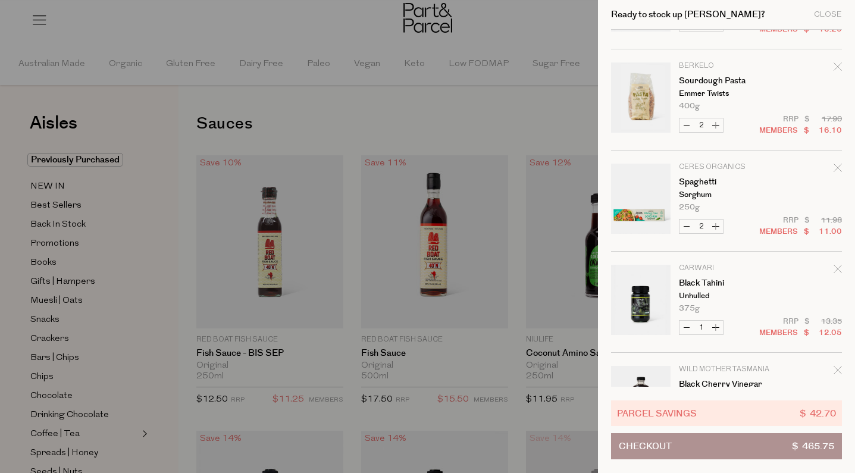
click at [683, 123] on button "Decrease Sourdough Pasta" at bounding box center [687, 125] width 14 height 14
type input "1"
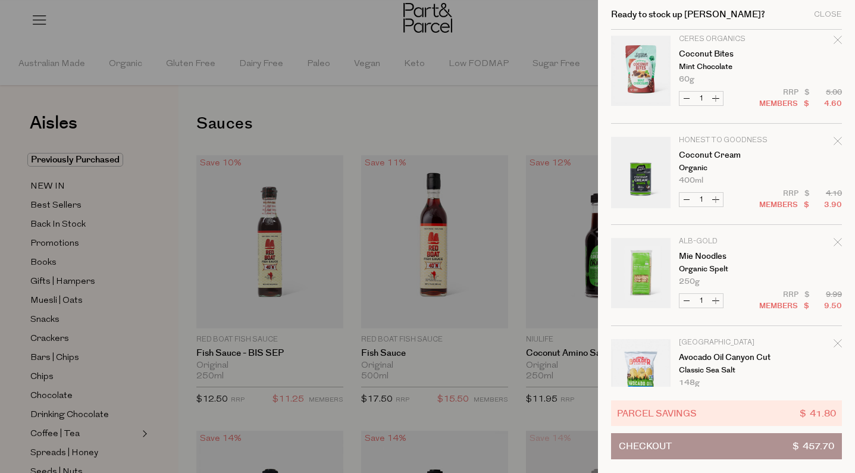
scroll to position [3451, 0]
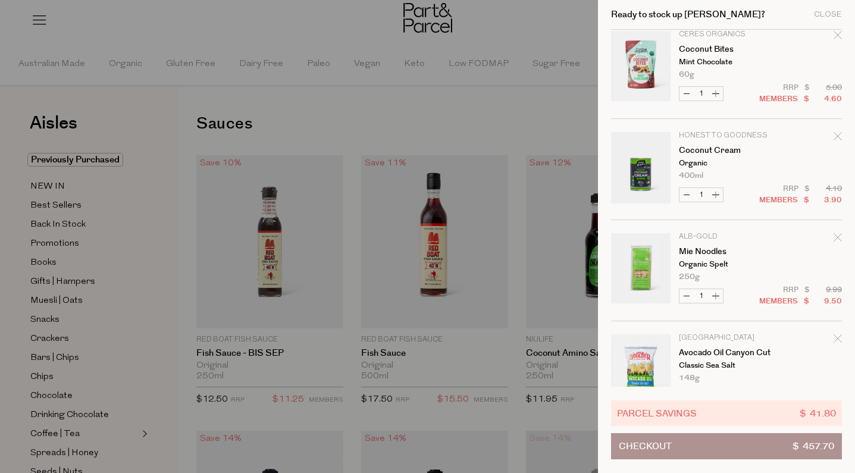
click at [839, 137] on icon "Remove Coconut Cream" at bounding box center [838, 136] width 8 height 8
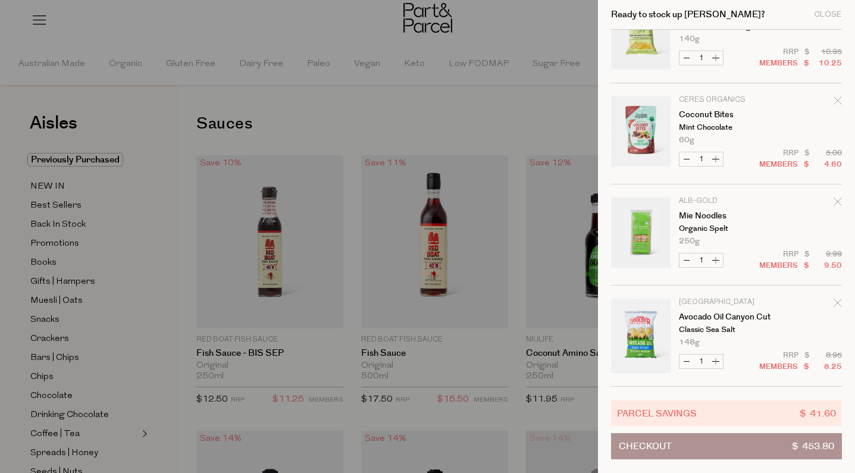
scroll to position [3386, 0]
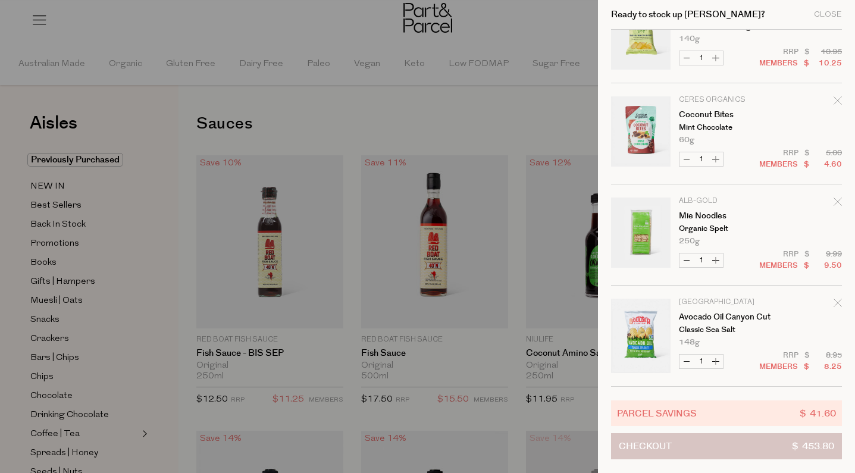
click at [737, 441] on button "Checkout $ 453.80" at bounding box center [726, 446] width 231 height 26
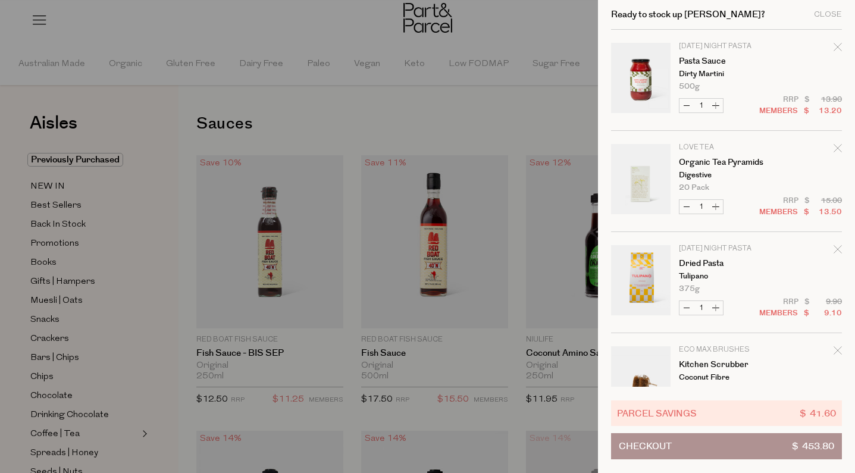
click at [834, 48] on icon "Remove Pasta Sauce" at bounding box center [838, 47] width 8 height 8
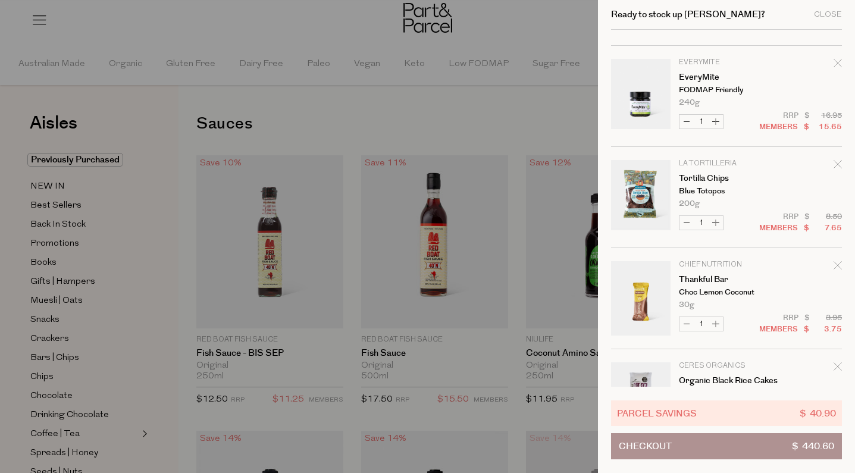
scroll to position [2312, 0]
click at [834, 64] on icon "Remove EveryMite" at bounding box center [838, 62] width 8 height 8
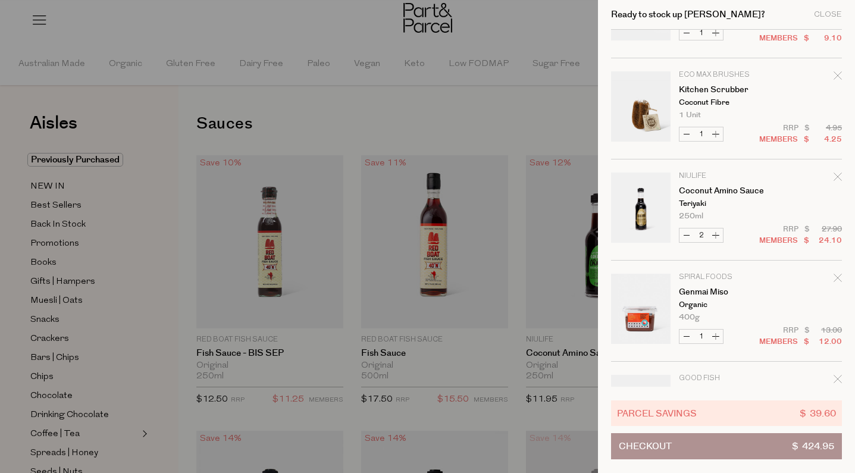
scroll to position [192, 0]
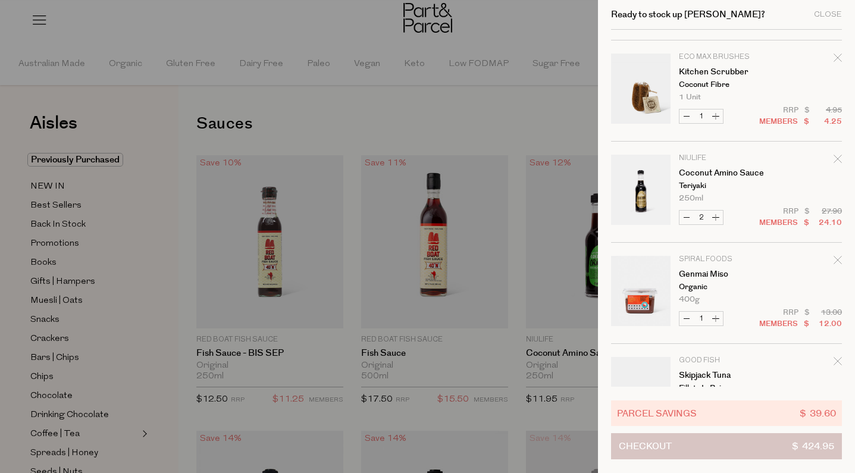
click at [666, 450] on span "Checkout" at bounding box center [645, 446] width 53 height 25
